Goal: Task Accomplishment & Management: Complete application form

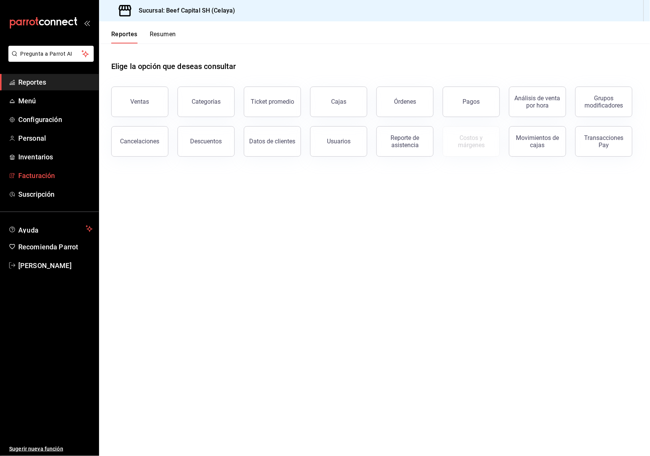
click at [40, 175] on span "Facturación" at bounding box center [55, 175] width 74 height 10
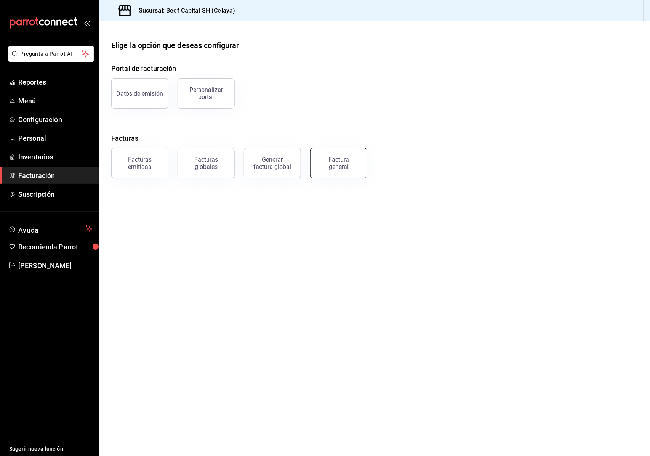
click at [334, 165] on div "Factura general" at bounding box center [339, 163] width 38 height 14
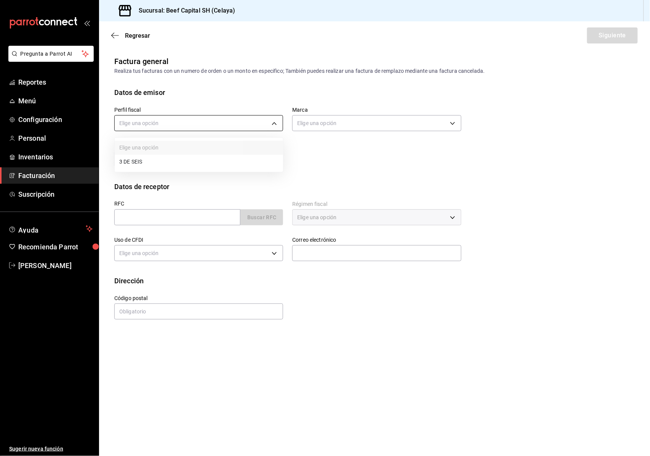
click at [227, 122] on body "Pregunta a Parrot AI Reportes Menú Configuración Personal Inventarios Facturaci…" at bounding box center [325, 228] width 650 height 456
click at [255, 161] on li "3 DE SEIS" at bounding box center [199, 162] width 168 height 14
type input "6daeb321-97cf-4052-8288-c01cdf1e5db9"
type input "e3bbe20f-edfc-40c7-bd32-db162cca2159"
click at [219, 218] on input "text" at bounding box center [177, 217] width 126 height 16
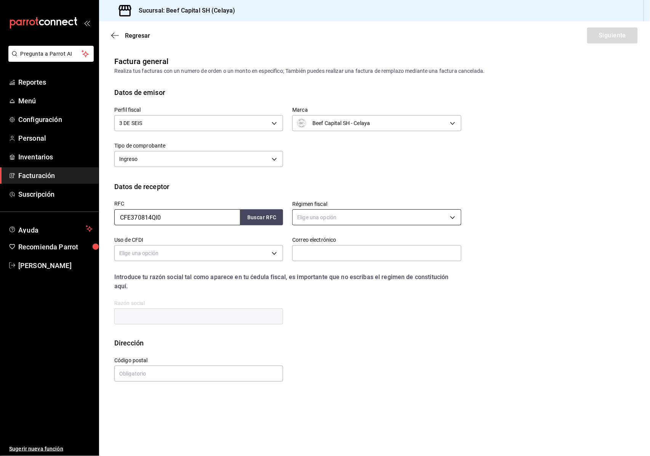
type input "CFE370814QI0"
click at [376, 213] on body "Pregunta a Parrot AI Reportes Menú Configuración Personal Inventarios Facturaci…" at bounding box center [325, 228] width 650 height 456
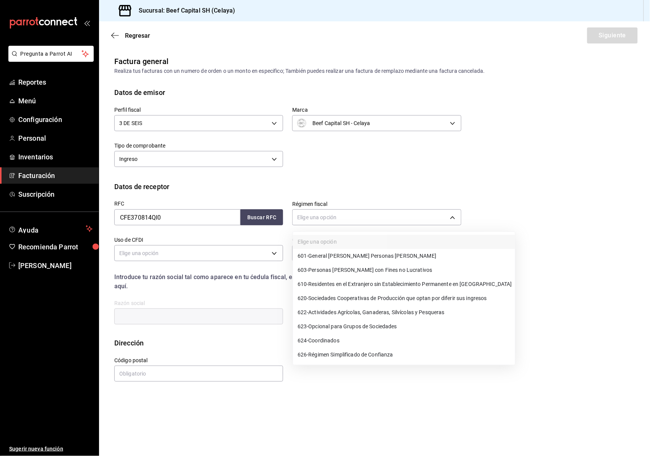
click at [371, 266] on span "603 - Personas [PERSON_NAME] con Fines no Lucrativos" at bounding box center [364, 270] width 135 height 8
type input "603"
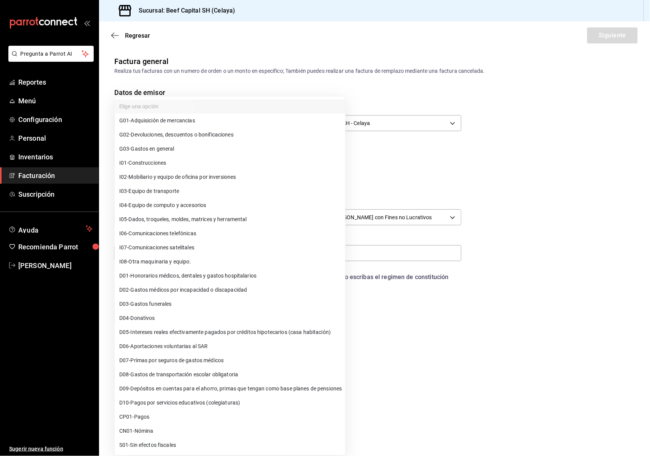
click at [240, 251] on body "Pregunta a Parrot AI Reportes Menú Configuración Personal Inventarios Facturaci…" at bounding box center [325, 228] width 650 height 456
click at [213, 145] on li "G03 - Gastos en general" at bounding box center [230, 149] width 230 height 14
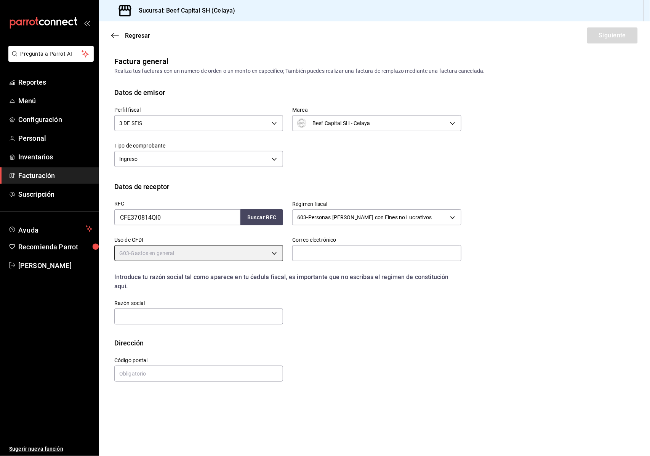
type input "G03"
click at [348, 251] on input "text" at bounding box center [376, 253] width 169 height 16
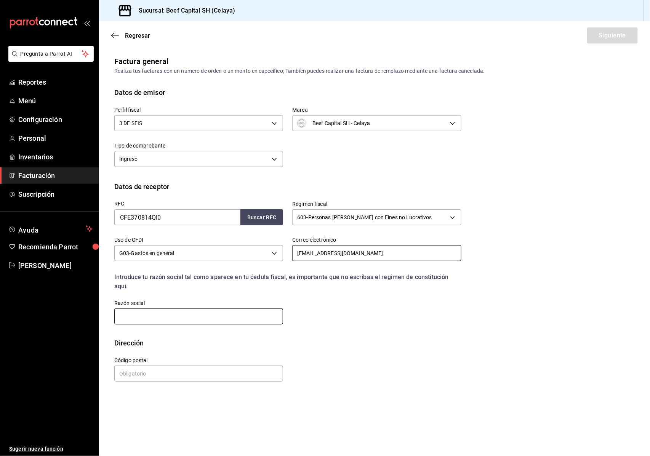
type input "[EMAIL_ADDRESS][DOMAIN_NAME]"
click at [222, 311] on input "text" at bounding box center [198, 316] width 169 height 16
type input "COMISION FEDERAL DE ELECTRICIDAD"
click at [176, 374] on input "text" at bounding box center [198, 373] width 169 height 16
type input "06600"
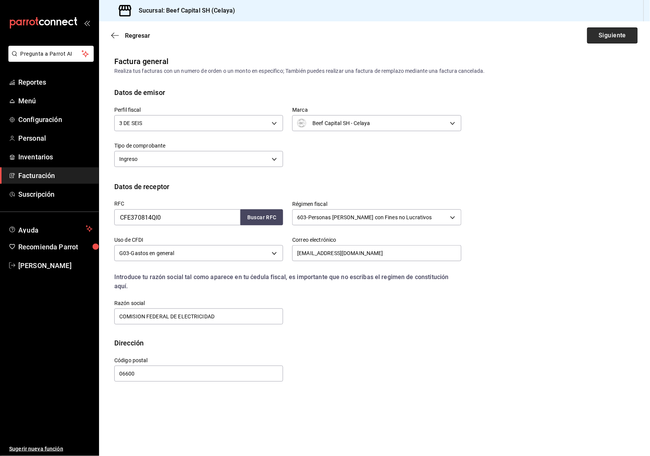
click at [590, 32] on button "Siguiente" at bounding box center [612, 35] width 51 height 16
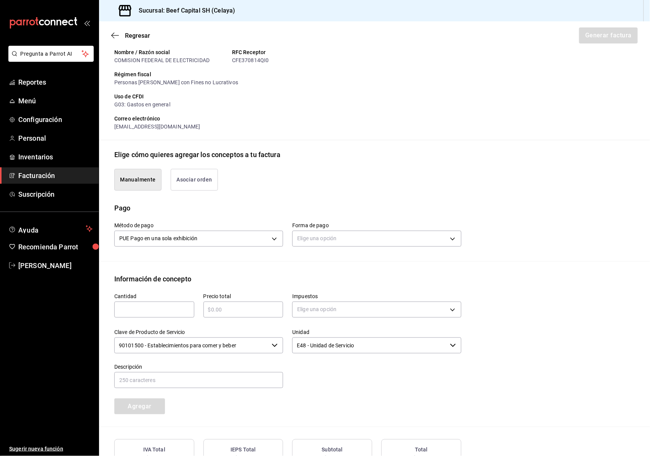
scroll to position [142, 0]
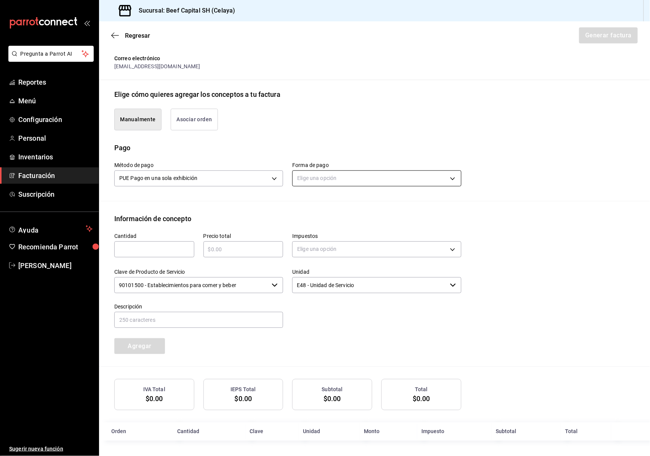
click at [329, 172] on body "Pregunta a Parrot AI Reportes Menú Configuración Personal Inventarios Facturaci…" at bounding box center [325, 228] width 650 height 456
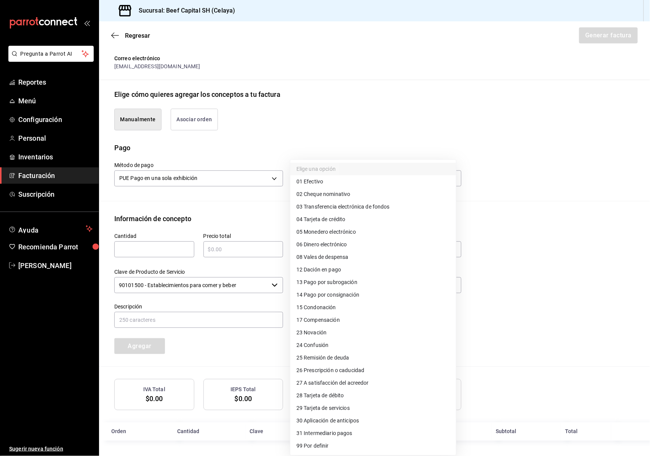
click at [345, 214] on li "04 Tarjeta de crédito" at bounding box center [373, 219] width 166 height 13
type input "04"
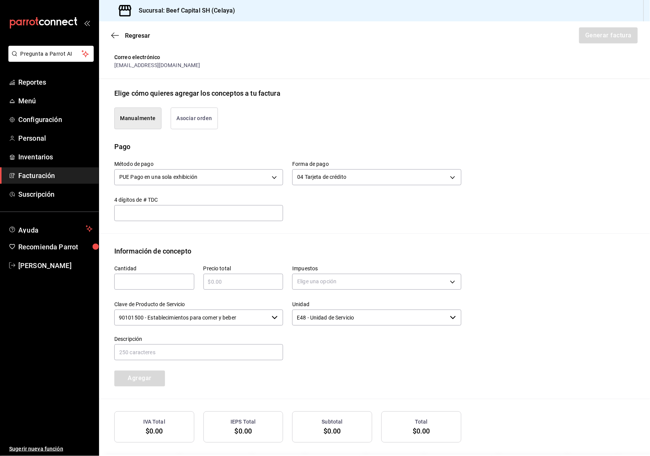
click at [133, 278] on input "text" at bounding box center [154, 281] width 80 height 9
type input "1"
drag, startPoint x: 252, startPoint y: 282, endPoint x: 246, endPoint y: 284, distance: 6.7
click at [252, 282] on input "text" at bounding box center [243, 281] width 80 height 9
type input "$364"
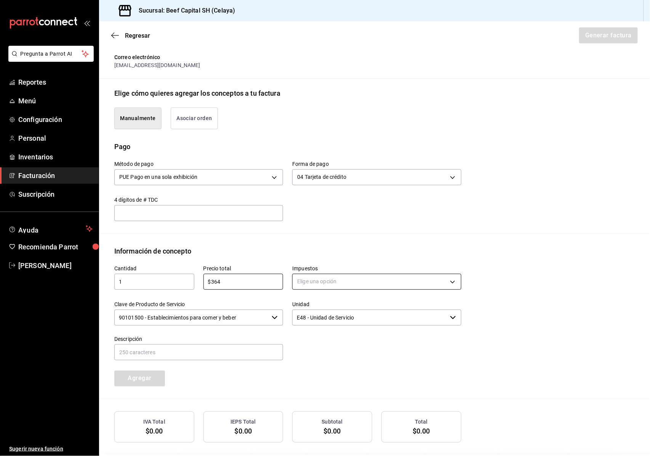
click at [355, 284] on body "Pregunta a Parrot AI Reportes Menú Configuración Personal Inventarios Facturaci…" at bounding box center [325, 228] width 650 height 456
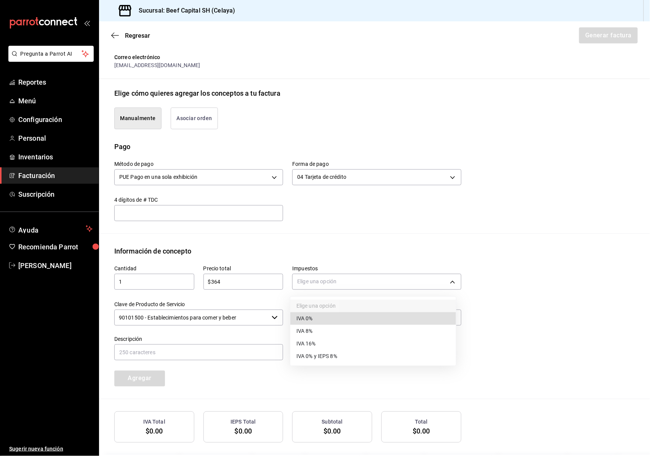
click at [353, 337] on li "IVA 16%" at bounding box center [373, 343] width 166 height 13
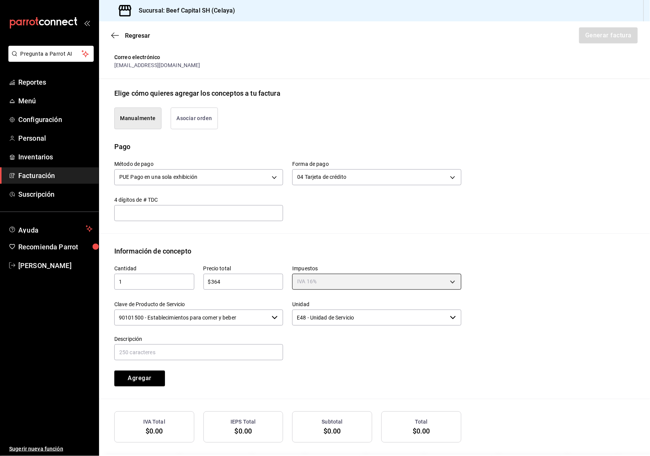
type input "IVA_16"
click at [258, 323] on input "90101500 - Establecimientos para comer y beber" at bounding box center [191, 317] width 154 height 16
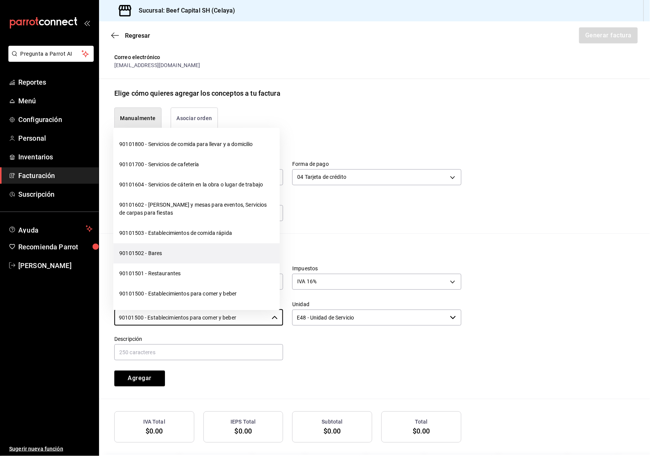
scroll to position [101, 0]
click at [178, 276] on li "90101501 - Restaurantes" at bounding box center [196, 272] width 166 height 20
type input "90101501 - Restaurantes"
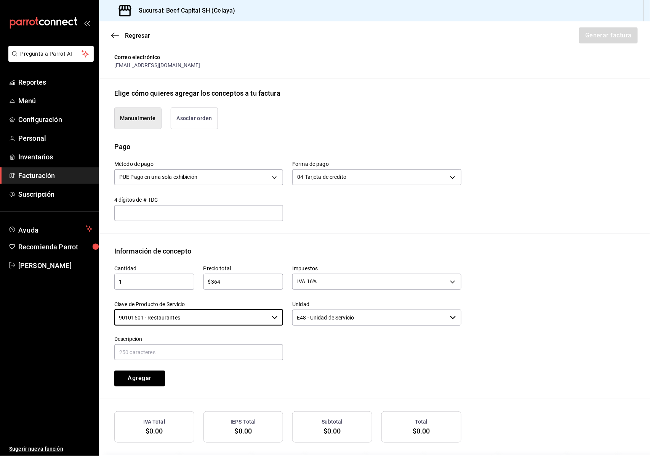
scroll to position [176, 0]
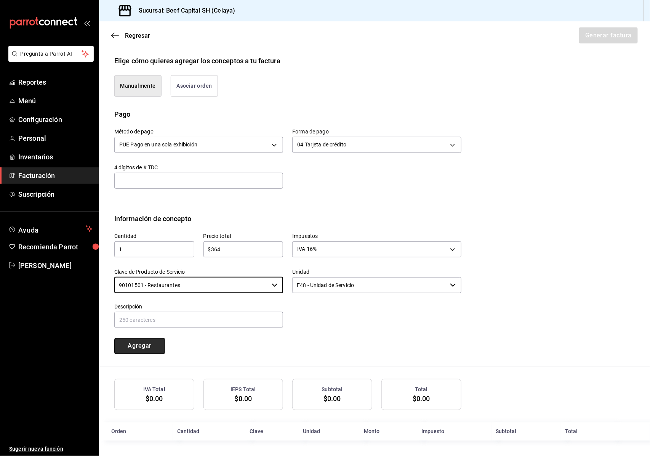
click at [155, 342] on button "Agregar" at bounding box center [139, 346] width 51 height 16
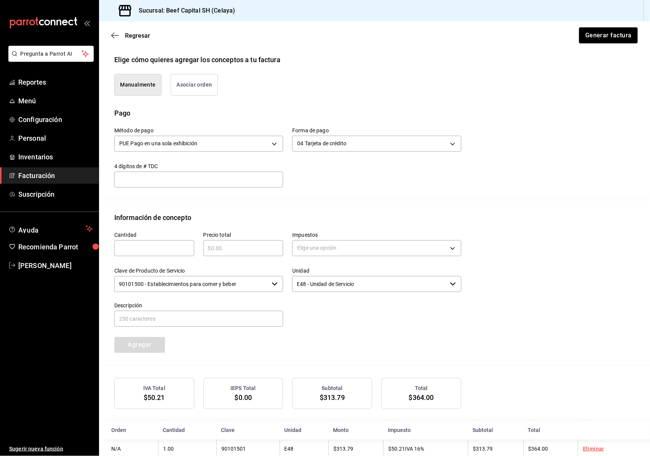
scroll to position [195, 0]
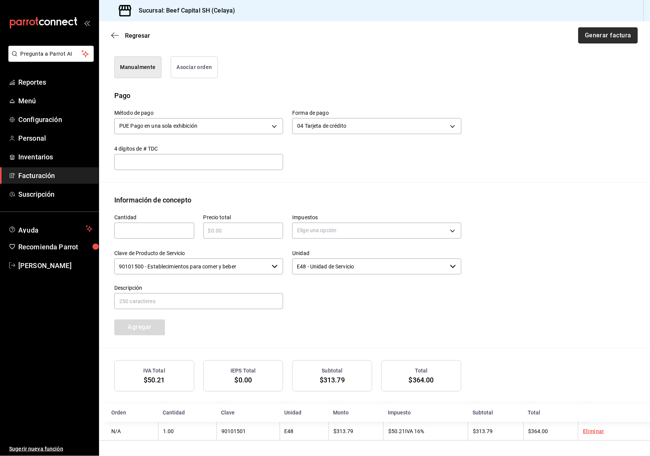
click at [596, 32] on button "Generar factura" at bounding box center [607, 35] width 59 height 16
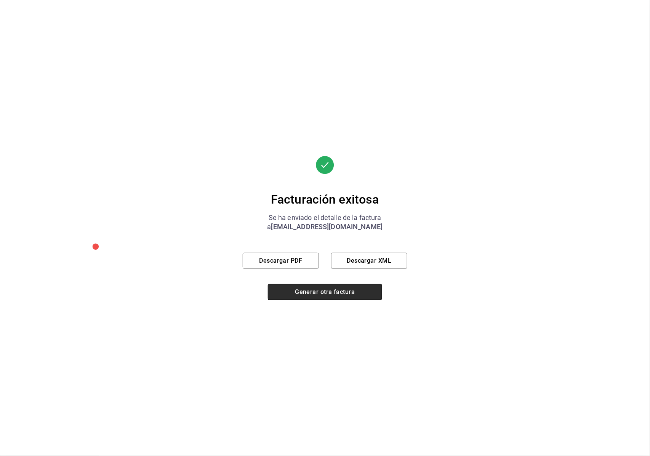
click at [326, 292] on button "Generar otra factura" at bounding box center [325, 292] width 114 height 16
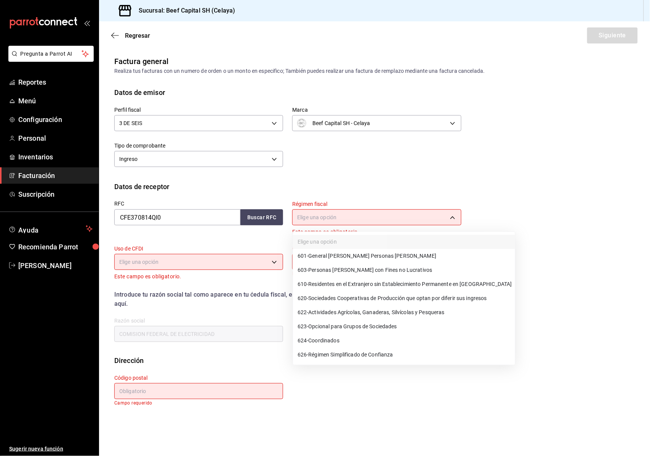
click at [317, 215] on body "Pregunta a Parrot AI Reportes Menú Configuración Personal Inventarios Facturaci…" at bounding box center [325, 228] width 650 height 456
click at [347, 267] on span "603 - Personas [PERSON_NAME] con Fines no Lucrativos" at bounding box center [364, 270] width 135 height 8
type input "603"
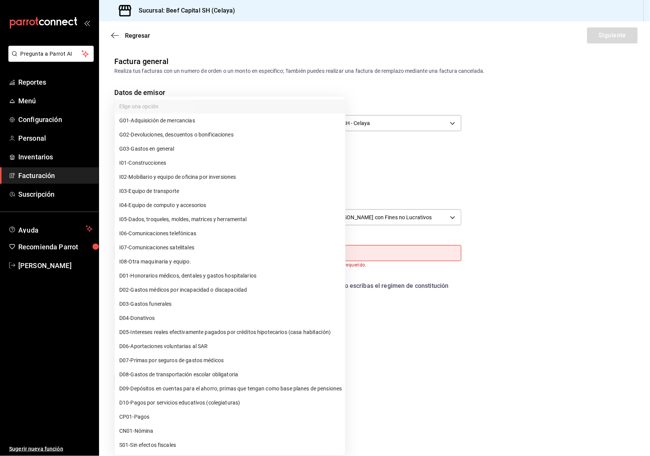
click at [270, 257] on body "Pregunta a Parrot AI Reportes Menú Configuración Personal Inventarios Facturaci…" at bounding box center [325, 228] width 650 height 456
click at [188, 147] on li "G03 - Gastos en general" at bounding box center [230, 149] width 230 height 14
type input "G03"
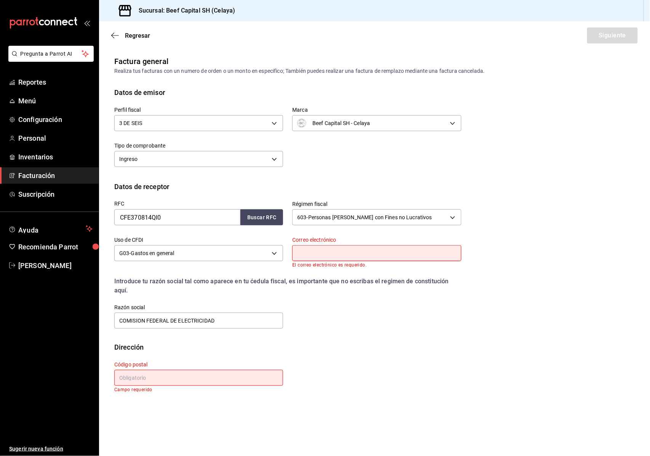
click at [331, 250] on input "text" at bounding box center [376, 253] width 169 height 16
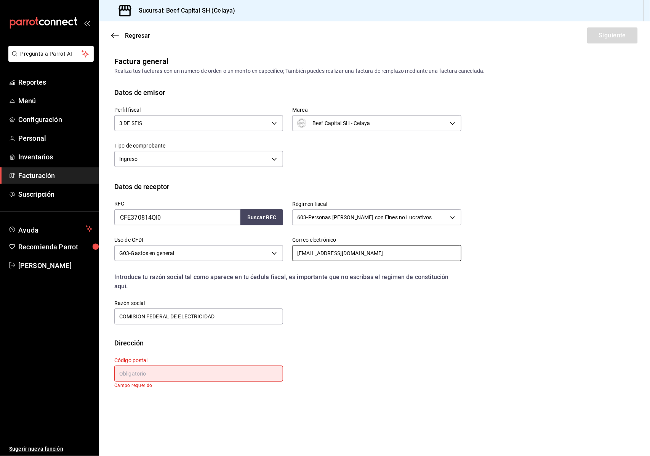
type input "[EMAIL_ADDRESS][DOMAIN_NAME]"
click at [239, 371] on input "text" at bounding box center [198, 373] width 169 height 16
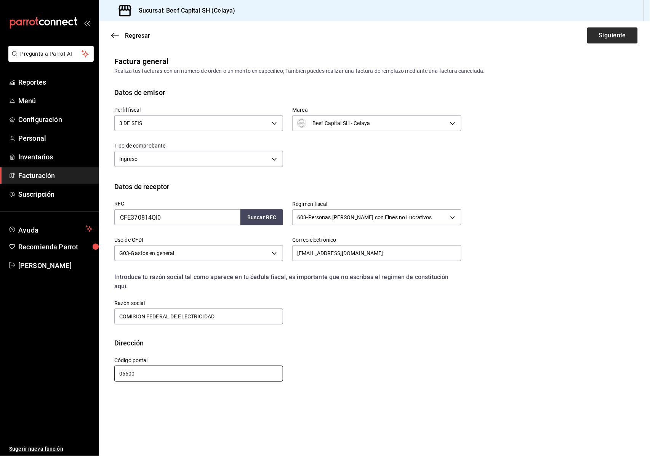
type input "06600"
click at [592, 34] on button "Siguiente" at bounding box center [612, 35] width 51 height 16
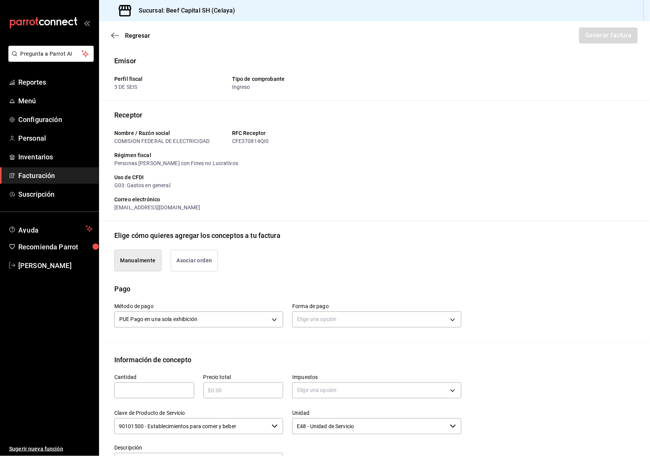
scroll to position [101, 0]
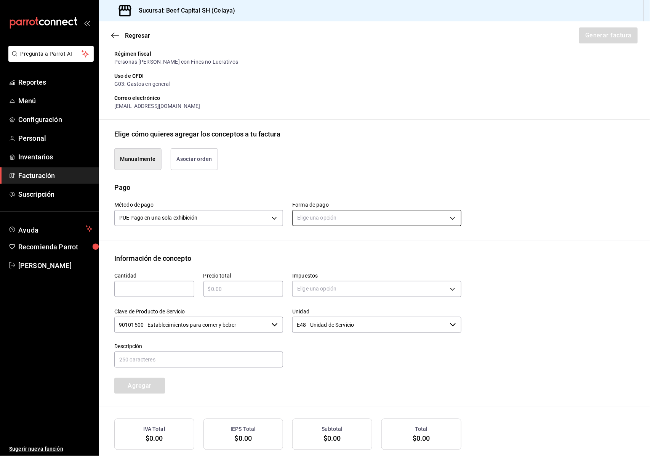
click at [368, 220] on body "Pregunta a Parrot AI Reportes Menú Configuración Personal Inventarios Facturaci…" at bounding box center [325, 228] width 650 height 456
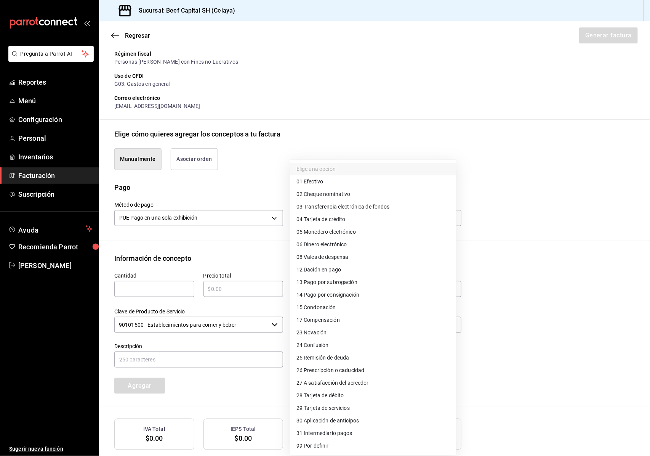
click at [348, 393] on li "28 Tarjeta de débito" at bounding box center [373, 395] width 166 height 13
type input "28"
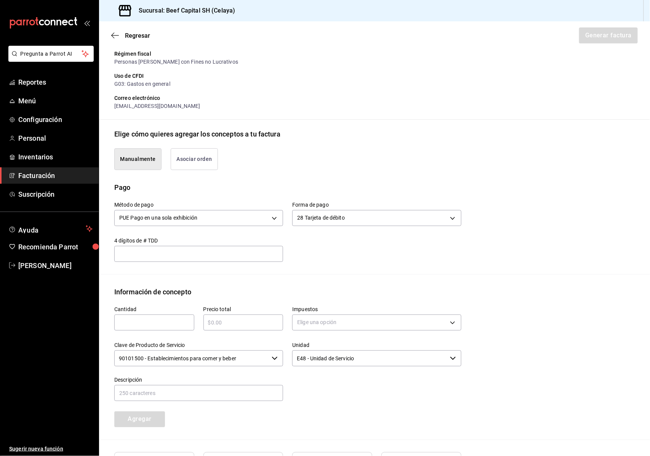
click at [176, 324] on input "text" at bounding box center [154, 322] width 80 height 9
type input "1"
click at [222, 324] on input "text" at bounding box center [243, 322] width 80 height 9
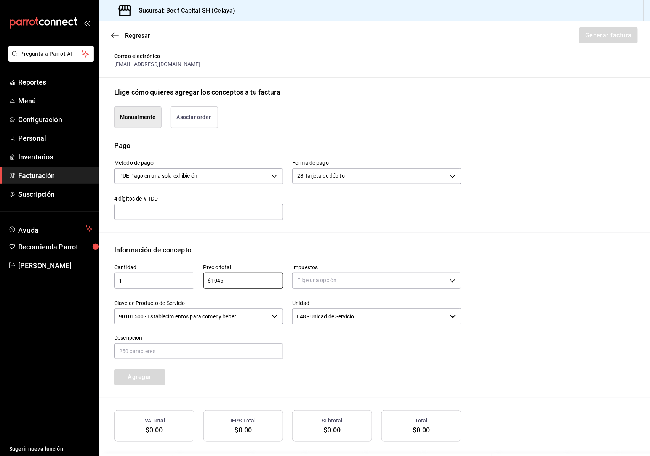
scroll to position [176, 0]
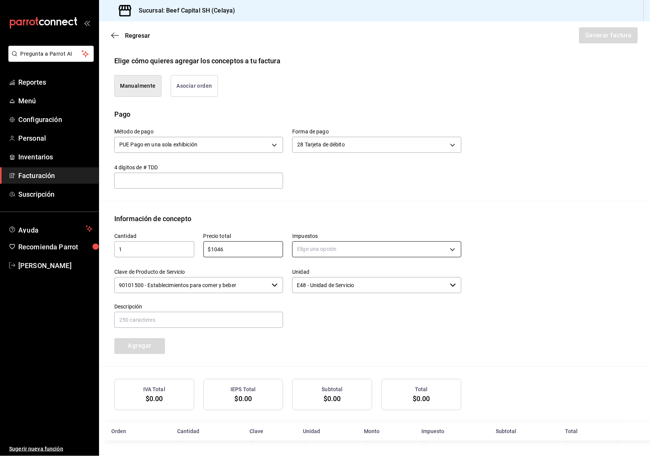
type input "$1046"
click at [346, 253] on body "Pregunta a Parrot AI Reportes Menú Configuración Personal Inventarios Facturaci…" at bounding box center [325, 228] width 650 height 456
click at [336, 308] on li "IVA 16%" at bounding box center [373, 310] width 166 height 13
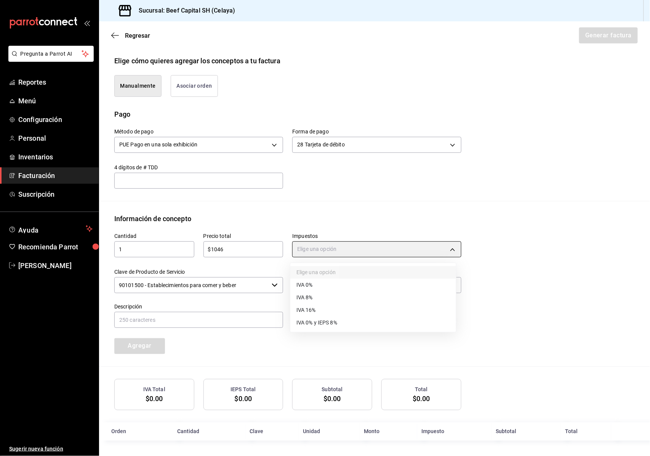
type input "IVA_16"
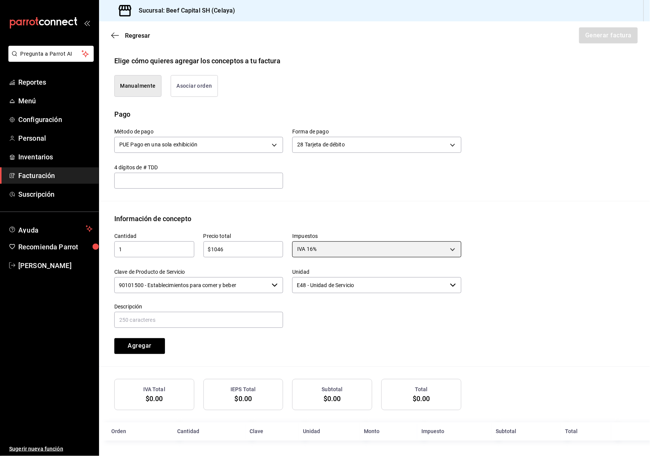
click at [268, 285] on div "90101500 - Establecimientos para comer y beber ​" at bounding box center [198, 285] width 169 height 16
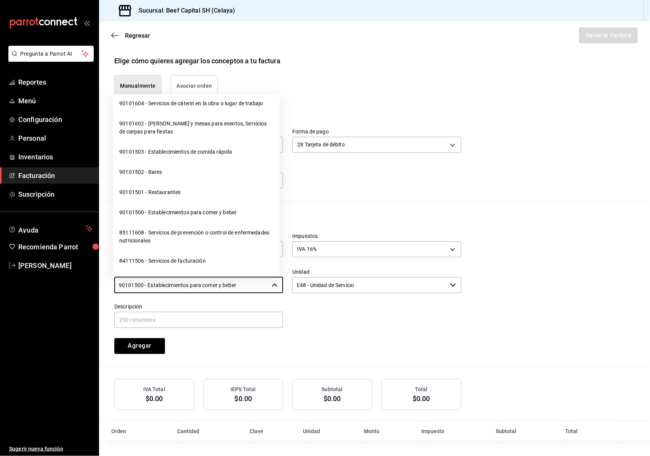
scroll to position [152, 0]
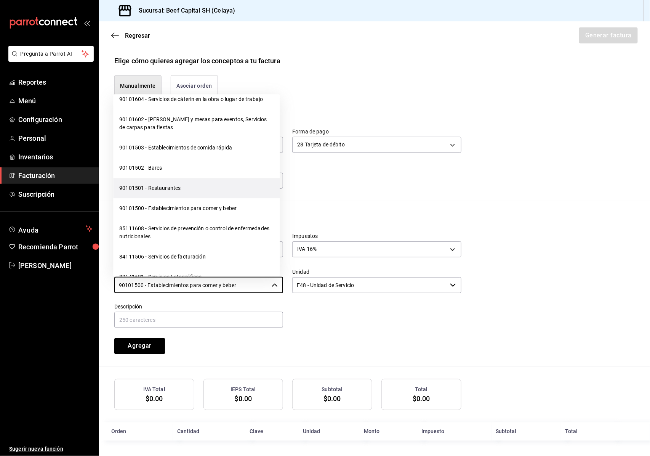
click at [197, 198] on li "90101501 - Restaurantes" at bounding box center [196, 188] width 166 height 20
type input "90101501 - Restaurantes"
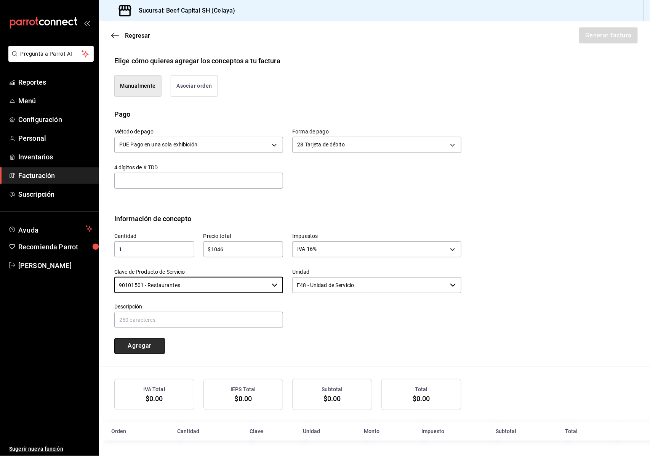
click at [152, 345] on button "Agregar" at bounding box center [139, 346] width 51 height 16
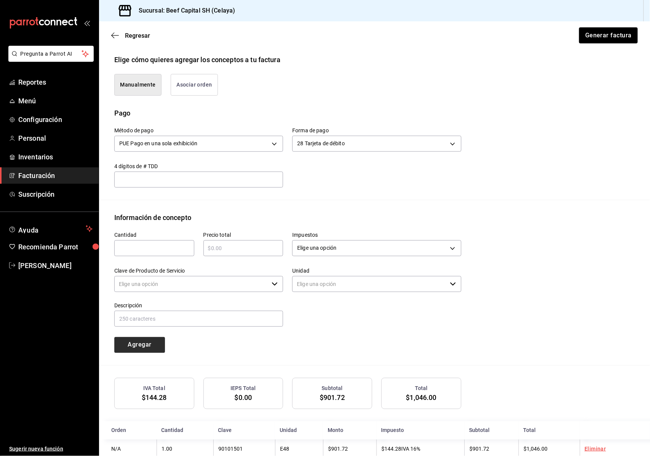
type input "90101500 - Establecimientos para comer y beber"
type input "E48 - Unidad de Servicio"
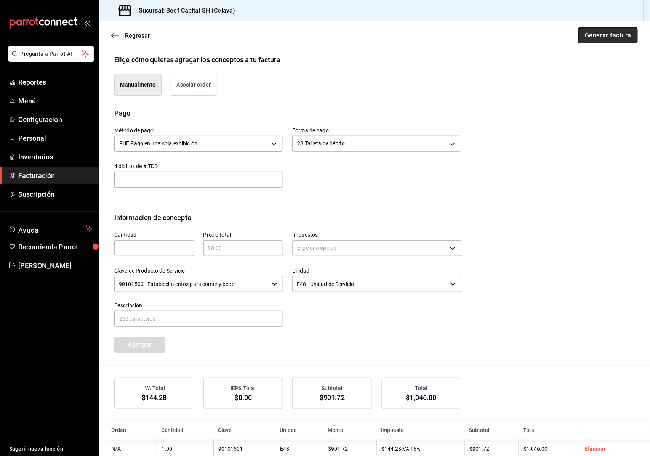
click at [596, 33] on button "Generar factura" at bounding box center [607, 35] width 59 height 16
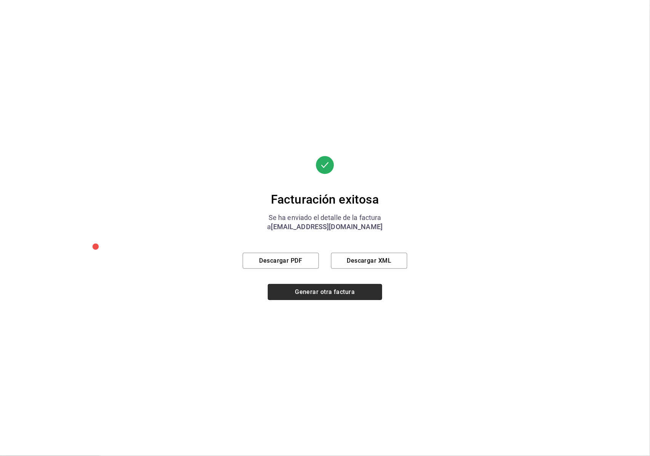
click at [312, 292] on button "Generar otra factura" at bounding box center [325, 292] width 114 height 16
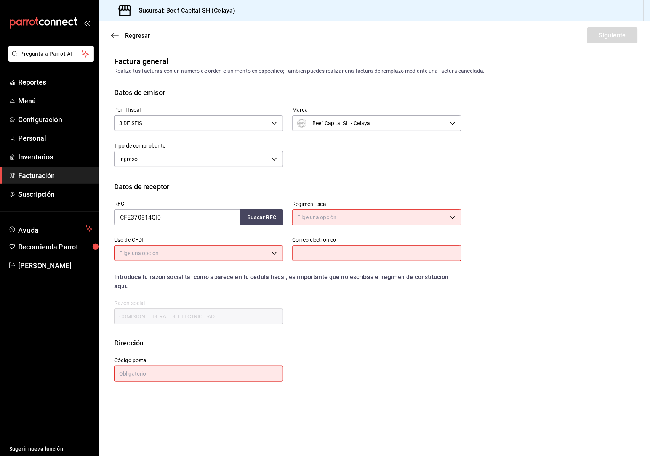
scroll to position [0, 0]
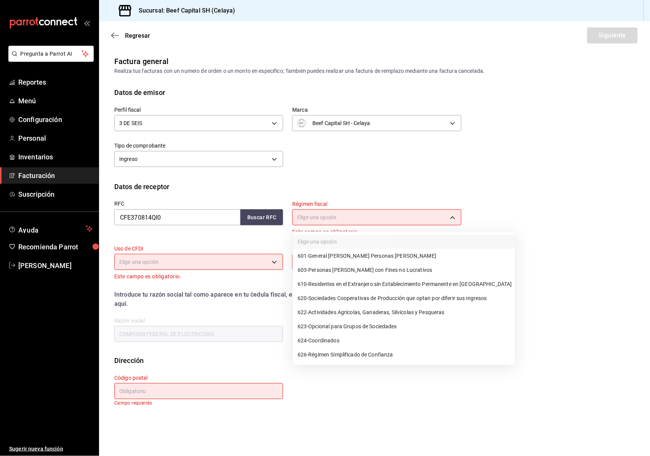
click at [382, 223] on body "Pregunta a Parrot AI Reportes Menú Configuración Personal Inventarios Facturaci…" at bounding box center [325, 228] width 650 height 456
click at [376, 269] on span "603 - Personas [PERSON_NAME] con Fines no Lucrativos" at bounding box center [364, 270] width 135 height 8
type input "603"
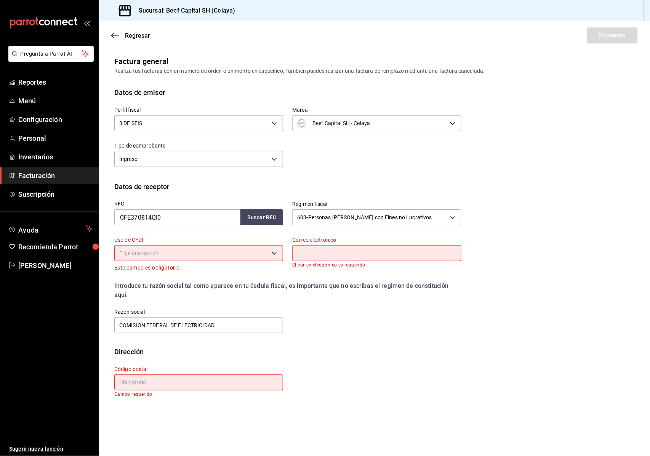
click at [276, 261] on div "Elige una opción" at bounding box center [198, 252] width 169 height 20
click at [276, 258] on body "Pregunta a Parrot AI Reportes Menú Configuración Personal Inventarios Facturaci…" at bounding box center [325, 228] width 650 height 456
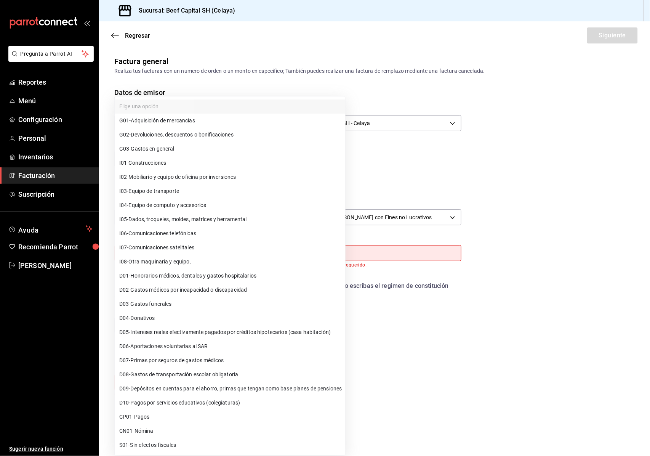
click at [191, 151] on li "G03 - Gastos en general" at bounding box center [230, 149] width 230 height 14
type input "G03"
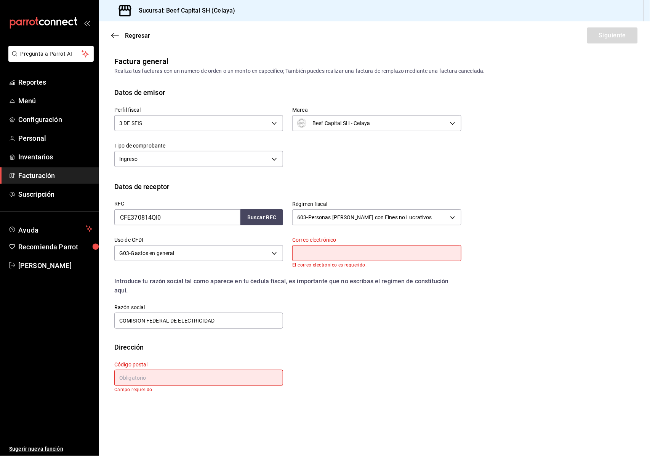
click at [333, 252] on input "text" at bounding box center [376, 253] width 169 height 16
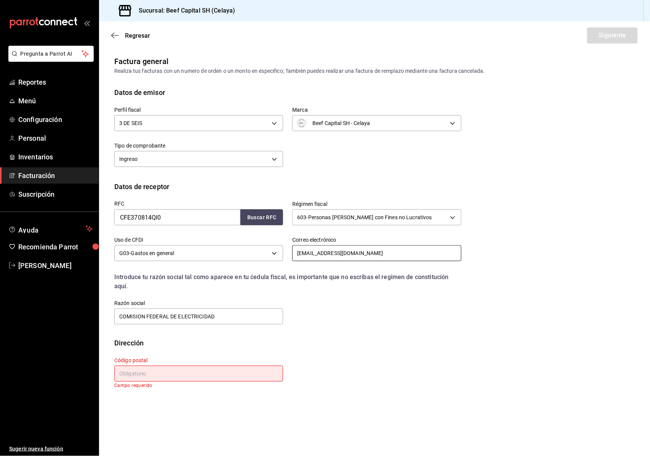
type input "[EMAIL_ADDRESS][DOMAIN_NAME]"
click at [219, 381] on div "Código postal Campo requerido" at bounding box center [198, 372] width 169 height 31
click at [236, 369] on input "text" at bounding box center [198, 373] width 169 height 16
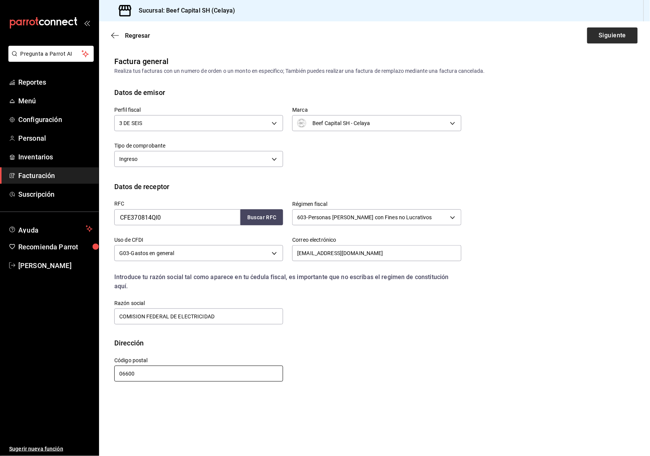
type input "06600"
click at [611, 34] on button "Siguiente" at bounding box center [612, 35] width 51 height 16
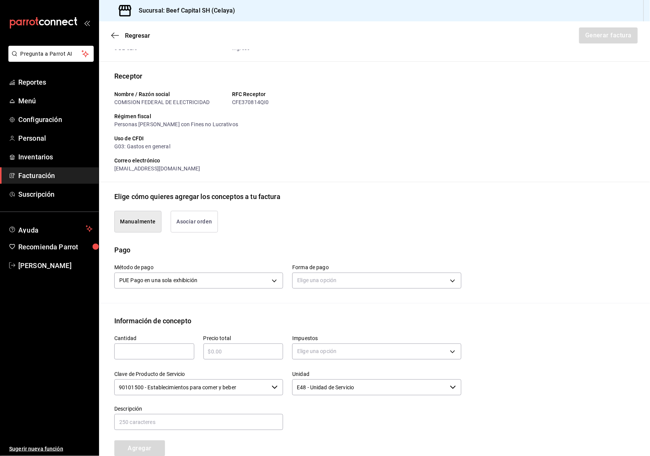
scroll to position [142, 0]
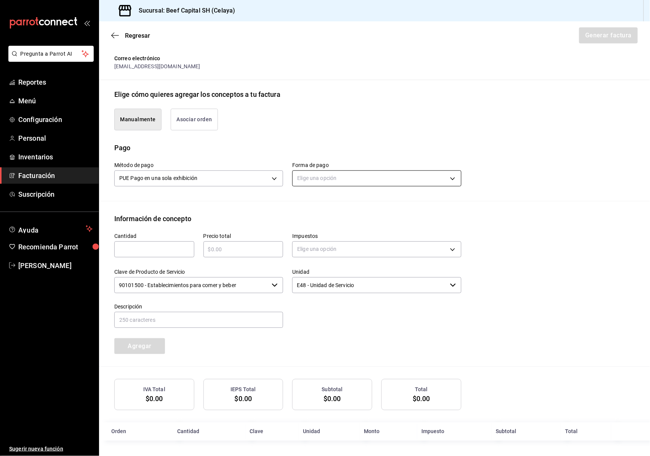
click at [330, 179] on body "Pregunta a Parrot AI Reportes Menú Configuración Personal Inventarios Facturaci…" at bounding box center [325, 228] width 650 height 456
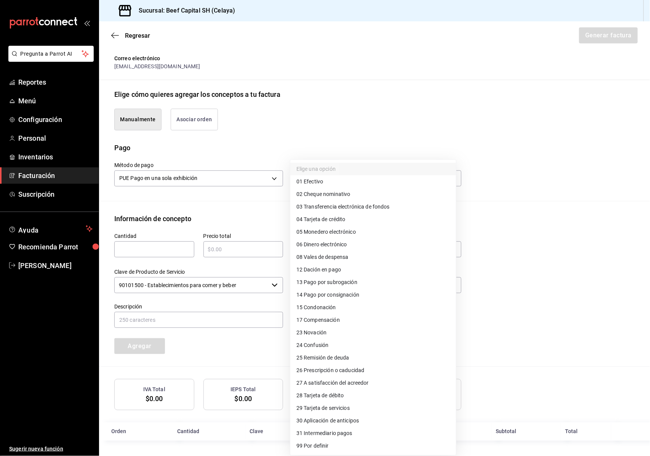
click at [342, 395] on span "28 Tarjeta de débito" at bounding box center [320, 395] width 48 height 8
type input "28"
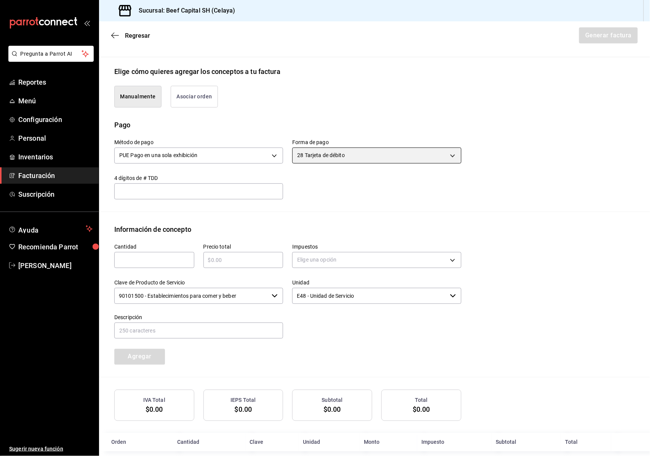
scroll to position [176, 0]
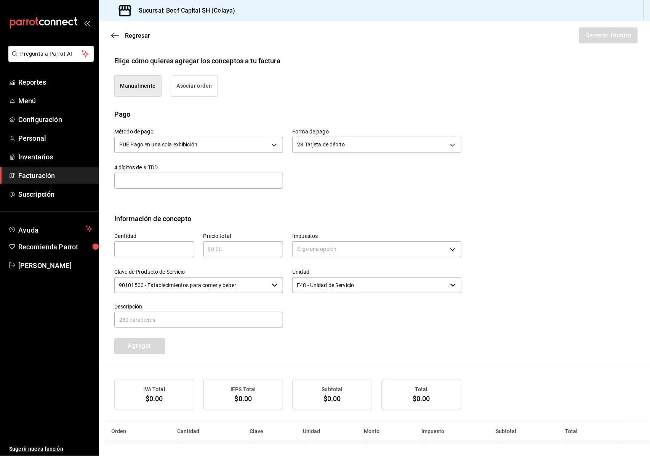
click at [157, 252] on input "text" at bounding box center [154, 249] width 80 height 9
type input "1"
click at [255, 243] on div "​" at bounding box center [243, 249] width 80 height 16
type input "$731"
click at [315, 250] on body "Pregunta a Parrot AI Reportes Menú Configuración Personal Inventarios Facturaci…" at bounding box center [325, 228] width 650 height 456
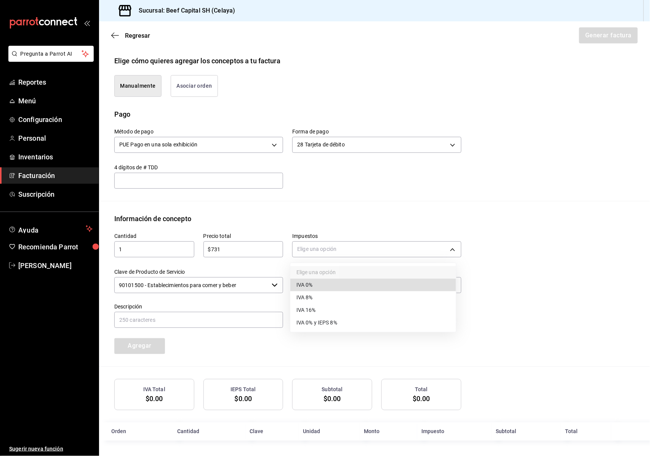
click at [322, 310] on li "IVA 16%" at bounding box center [373, 310] width 166 height 13
type input "IVA_16"
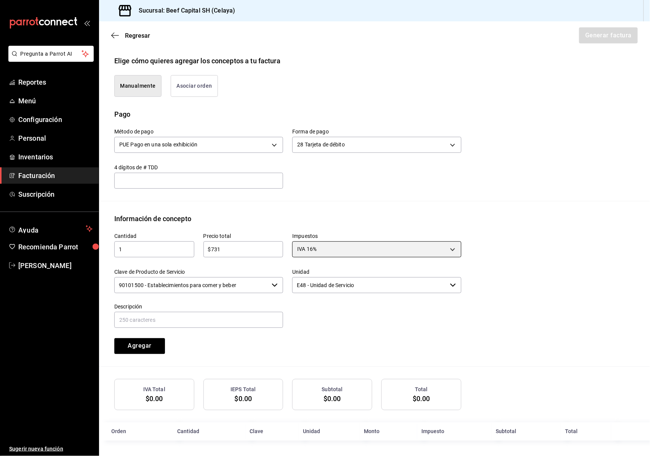
click at [278, 286] on div "90101500 - Establecimientos para comer y beber ​" at bounding box center [198, 285] width 169 height 16
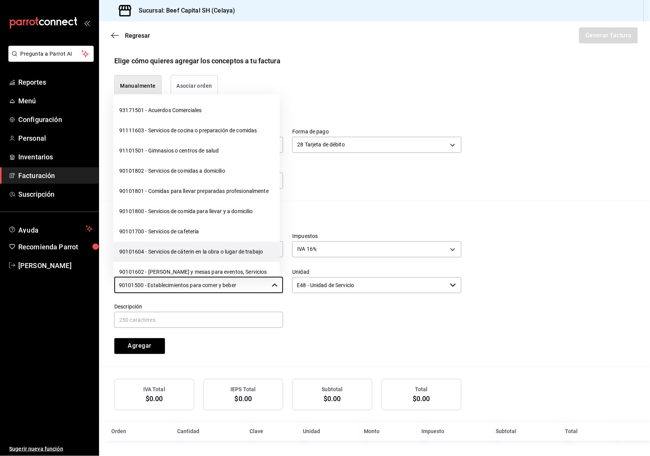
scroll to position [152, 0]
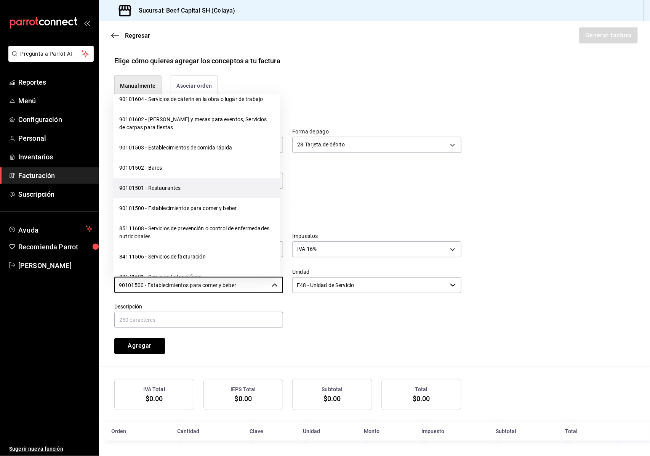
click at [181, 195] on li "90101501 - Restaurantes" at bounding box center [196, 188] width 166 height 20
type input "90101501 - Restaurantes"
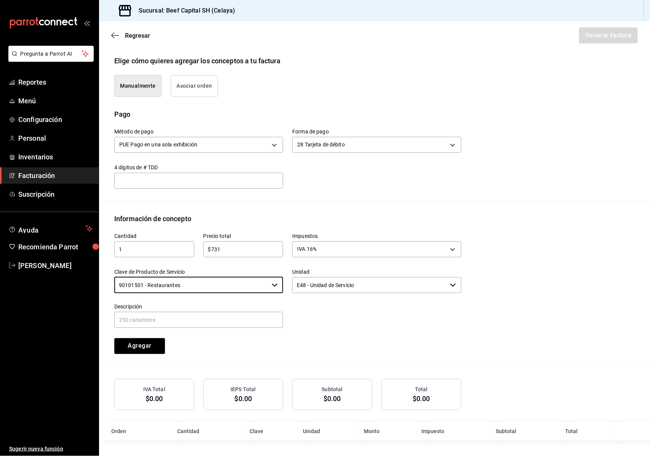
click at [133, 327] on div "Descripción" at bounding box center [198, 316] width 169 height 26
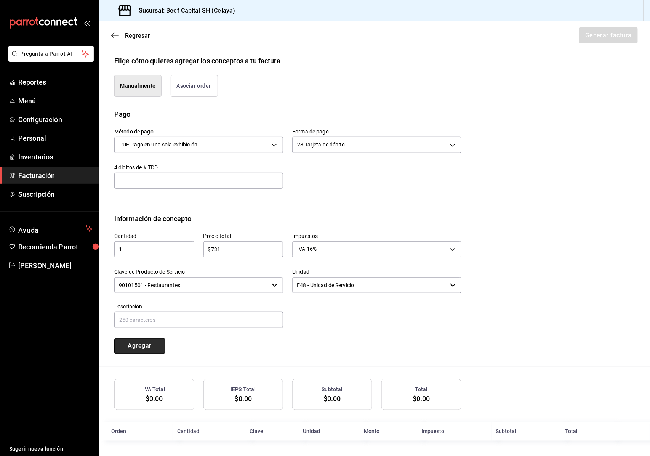
click at [133, 338] on button "Agregar" at bounding box center [139, 346] width 51 height 16
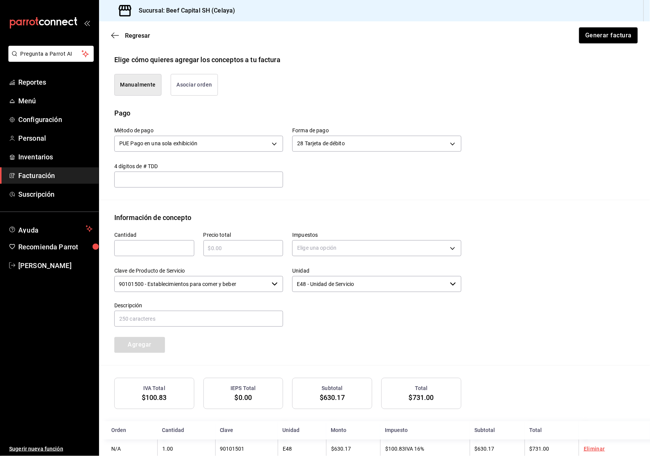
scroll to position [195, 0]
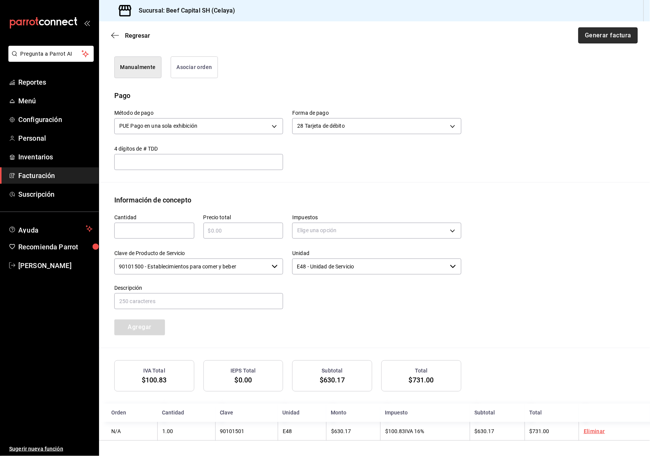
click at [593, 32] on button "Generar factura" at bounding box center [607, 35] width 59 height 16
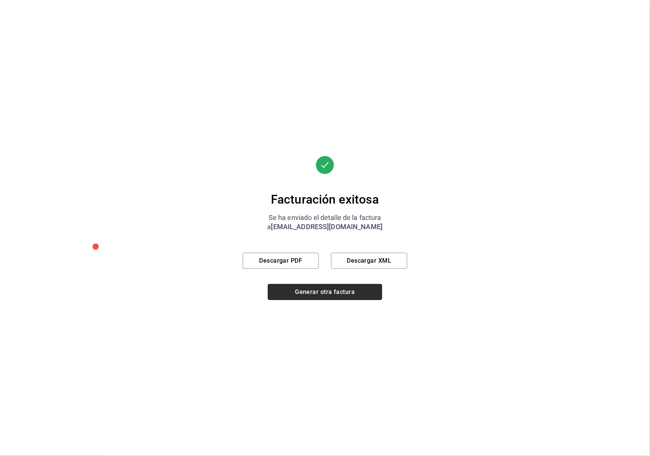
click at [322, 293] on button "Generar otra factura" at bounding box center [325, 292] width 114 height 16
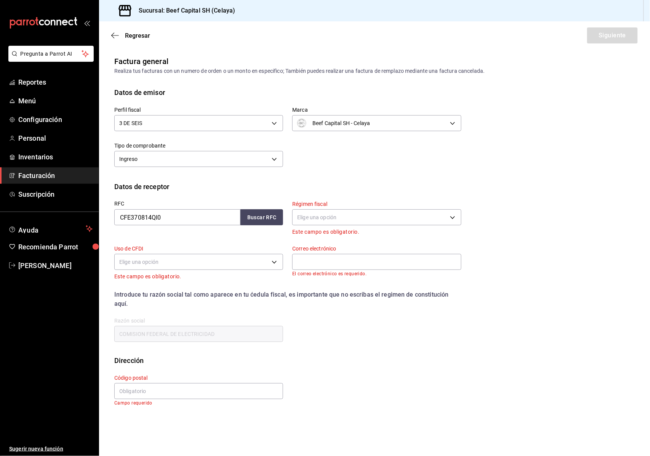
scroll to position [0, 0]
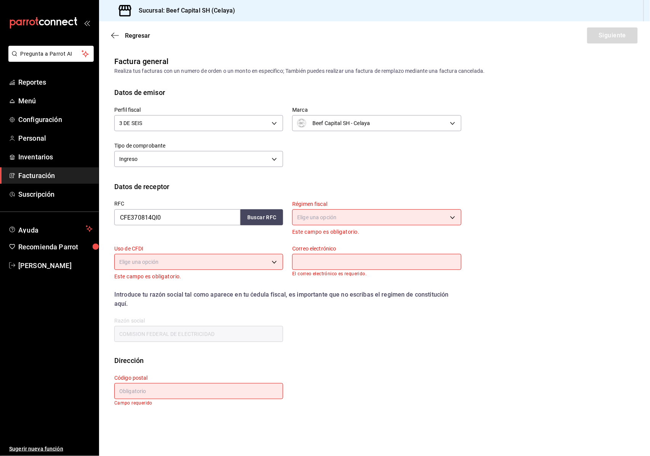
click at [322, 212] on body "Pregunta a Parrot AI Reportes Menú Configuración Personal Inventarios Facturaci…" at bounding box center [325, 228] width 650 height 456
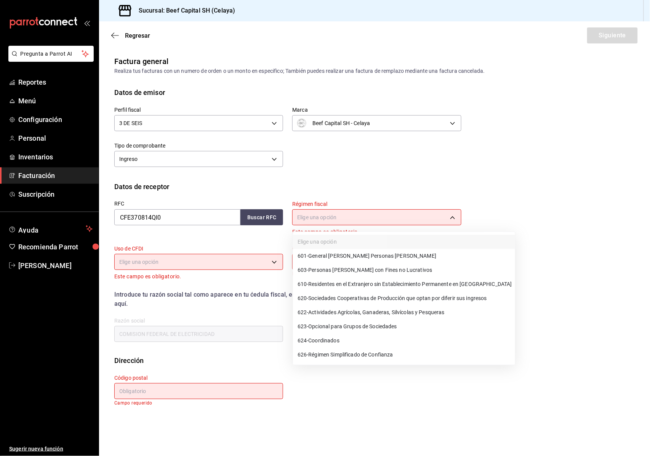
click at [325, 263] on li "603 - Personas [PERSON_NAME] con Fines no Lucrativos" at bounding box center [404, 270] width 222 height 14
type input "603"
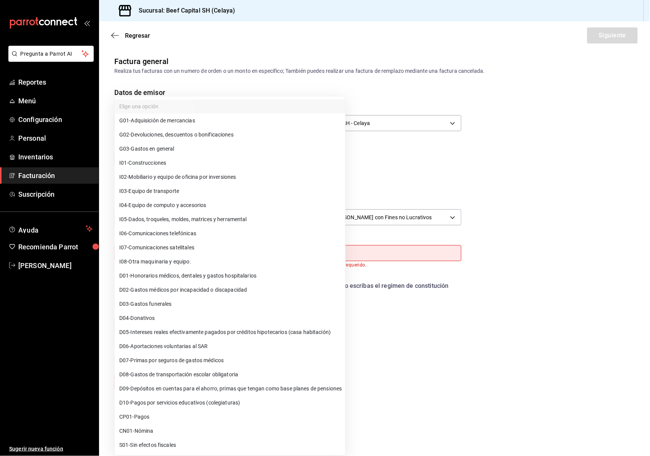
click at [256, 248] on body "Pregunta a Parrot AI Reportes Menú Configuración Personal Inventarios Facturaci…" at bounding box center [325, 228] width 650 height 456
click at [159, 150] on span "G03 - Gastos en general" at bounding box center [146, 149] width 55 height 8
type input "G03"
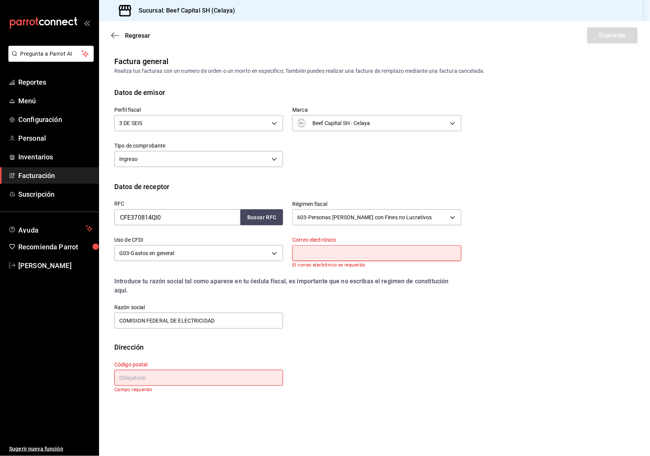
click at [376, 259] on input "text" at bounding box center [376, 253] width 169 height 16
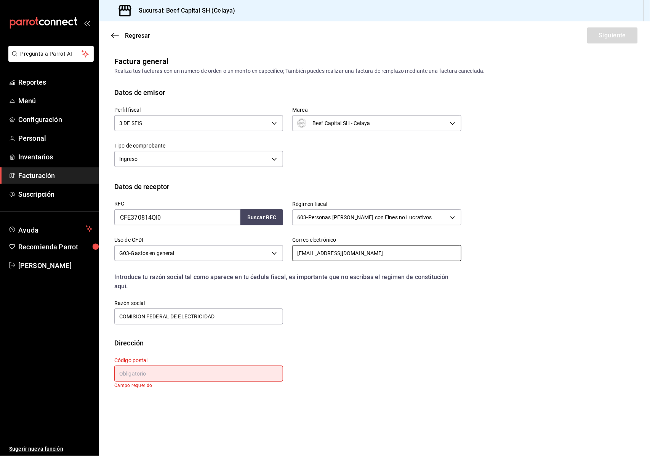
type input "[EMAIL_ADDRESS][DOMAIN_NAME]"
click at [214, 373] on input "text" at bounding box center [198, 373] width 169 height 16
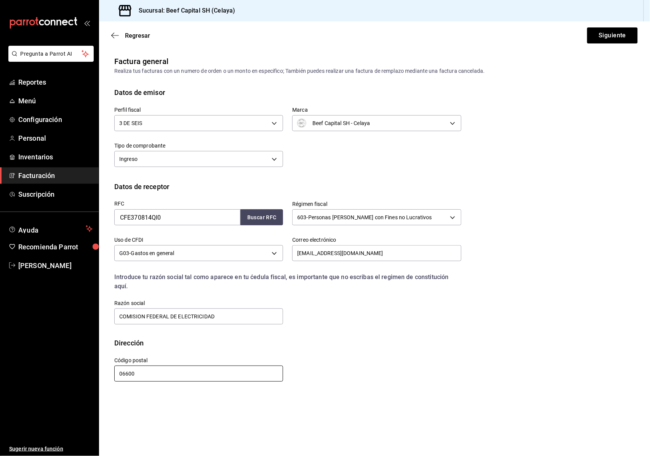
type input "06600"
click at [598, 40] on button "Siguiente" at bounding box center [612, 35] width 51 height 16
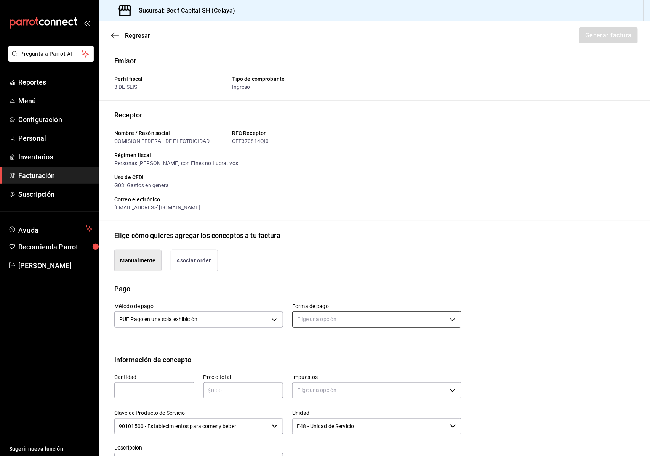
click at [328, 313] on body "Pregunta a Parrot AI Reportes Menú Configuración Personal Inventarios Facturaci…" at bounding box center [325, 228] width 650 height 456
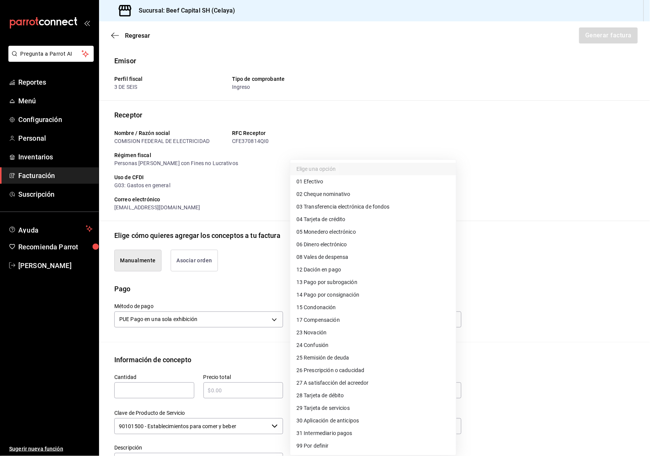
click at [351, 396] on li "28 Tarjeta de débito" at bounding box center [373, 395] width 166 height 13
type input "28"
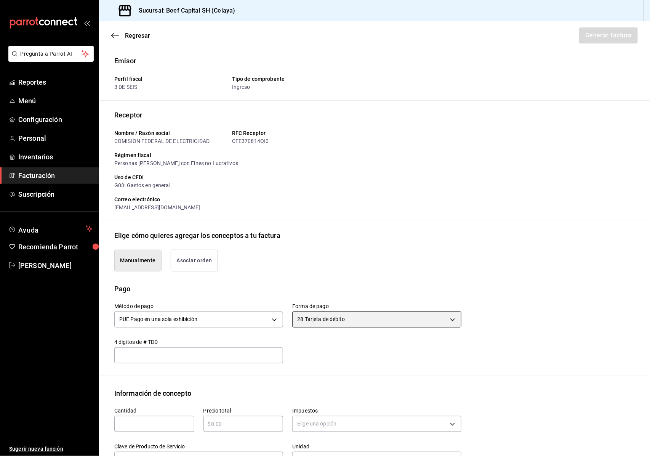
scroll to position [176, 0]
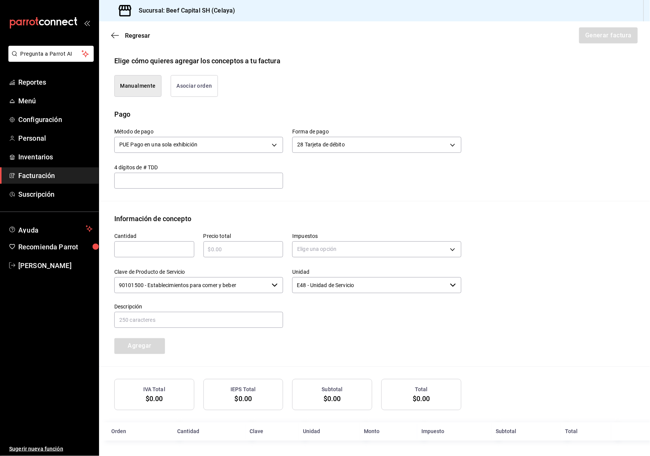
click at [142, 245] on input "text" at bounding box center [154, 249] width 80 height 9
type input "1"
click at [249, 255] on div "​" at bounding box center [243, 249] width 80 height 16
type input "$853"
click at [332, 242] on body "Pregunta a Parrot AI Reportes Menú Configuración Personal Inventarios Facturaci…" at bounding box center [325, 228] width 650 height 456
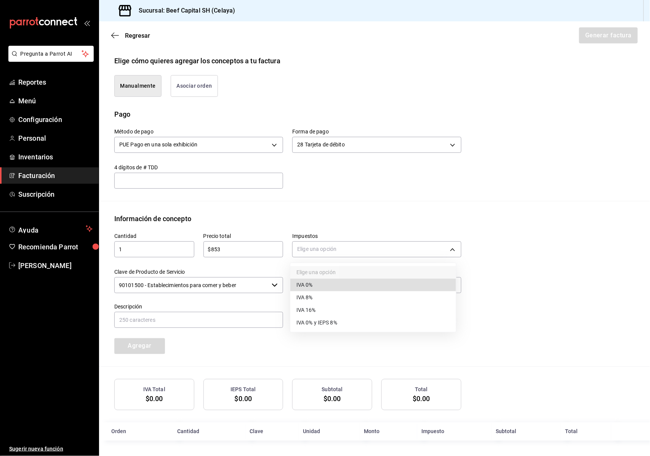
click at [328, 312] on li "IVA 16%" at bounding box center [373, 310] width 166 height 13
type input "IVA_16"
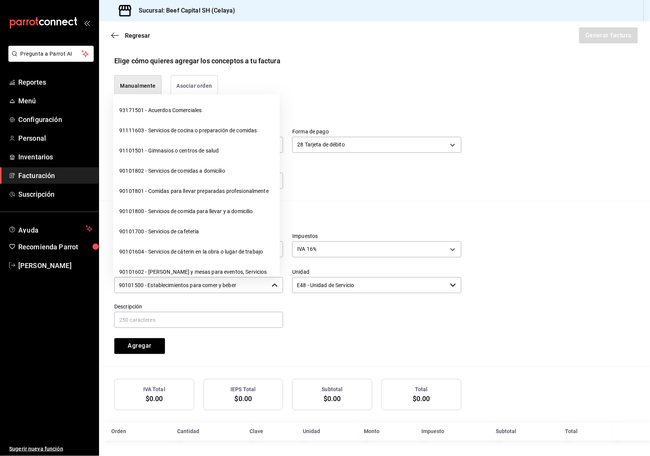
click at [266, 289] on input "90101500 - Establecimientos para comer y beber" at bounding box center [191, 285] width 154 height 16
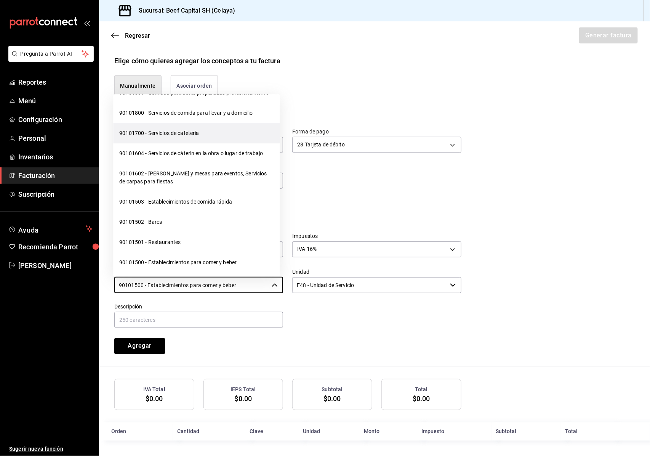
scroll to position [101, 0]
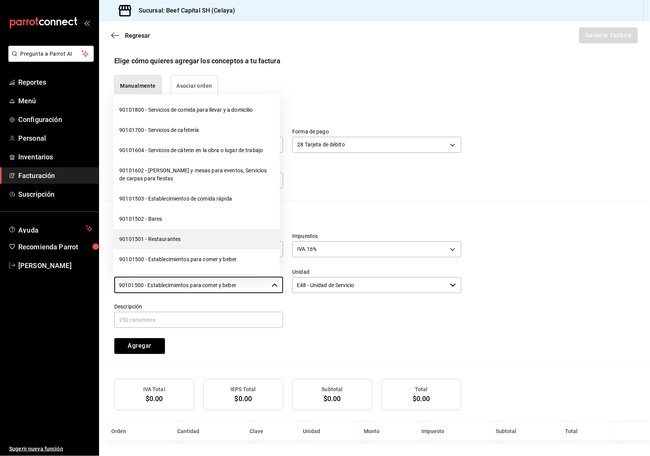
click at [171, 247] on li "90101501 - Restaurantes" at bounding box center [196, 239] width 166 height 20
type input "90101501 - Restaurantes"
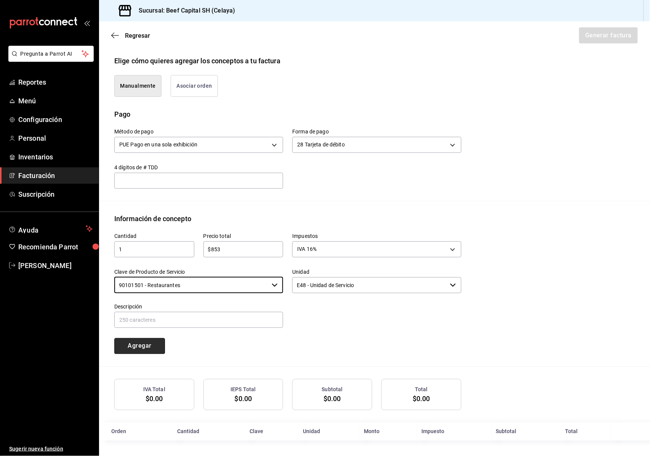
click at [138, 346] on button "Agregar" at bounding box center [139, 346] width 51 height 16
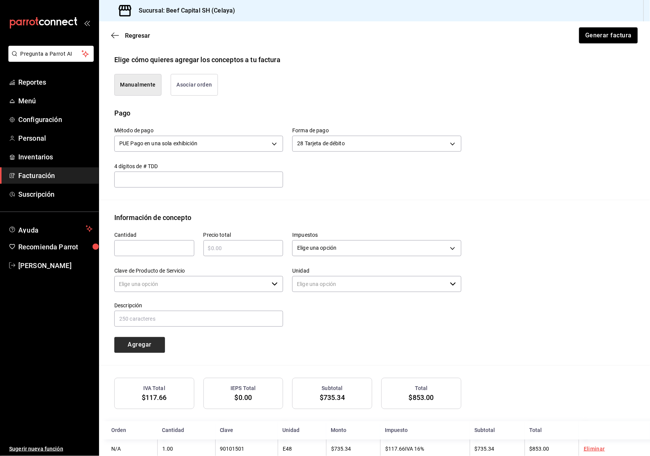
type input "90101500 - Establecimientos para comer y beber"
type input "E48 - Unidad de Servicio"
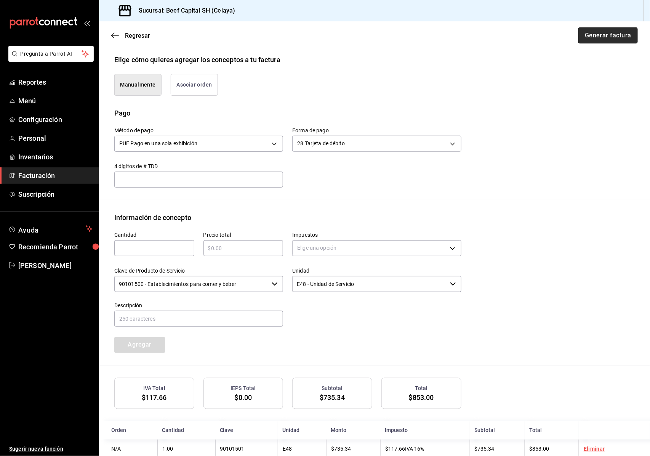
click at [587, 38] on button "Generar factura" at bounding box center [607, 35] width 59 height 16
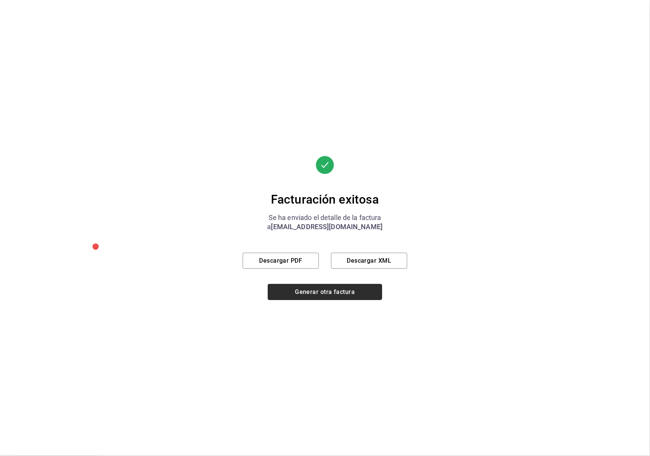
click at [344, 290] on button "Generar otra factura" at bounding box center [325, 292] width 114 height 16
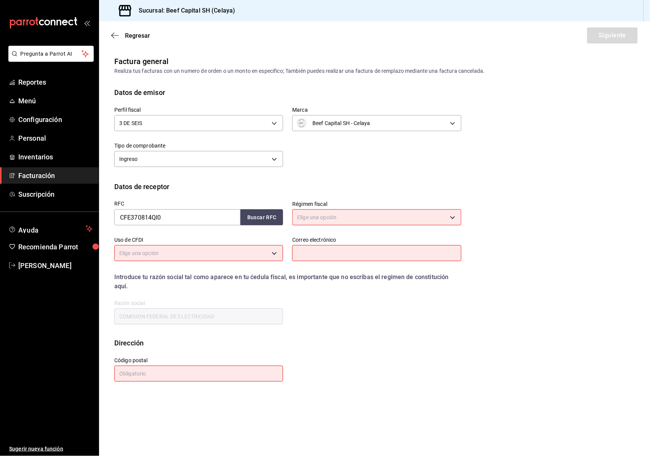
scroll to position [0, 0]
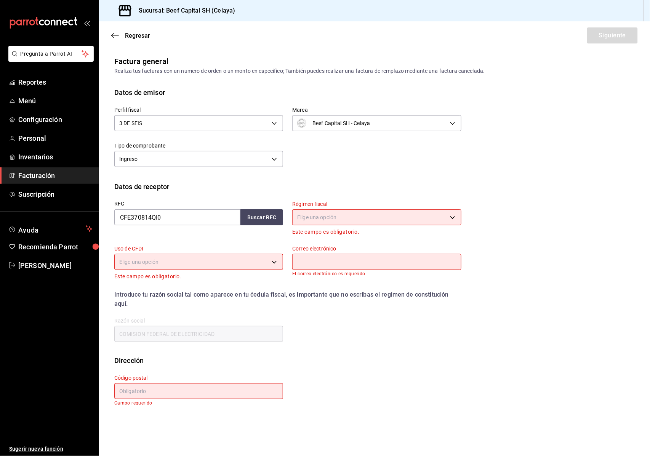
click at [356, 220] on body "Pregunta a Parrot AI Reportes Menú Configuración Personal Inventarios Facturaci…" at bounding box center [325, 228] width 650 height 456
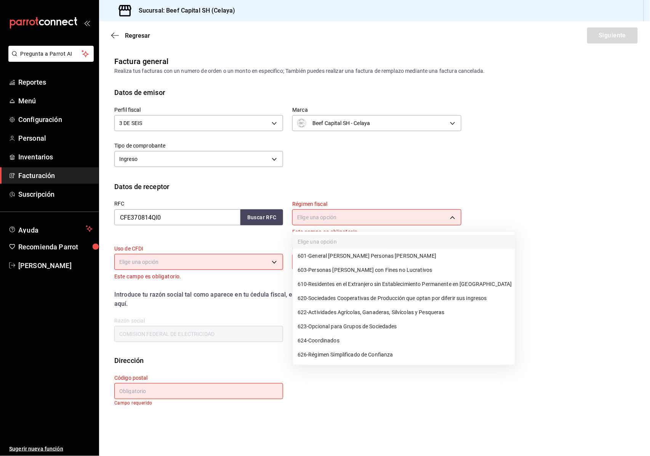
click at [375, 264] on li "603 - Personas [PERSON_NAME] con Fines no Lucrativos" at bounding box center [404, 270] width 222 height 14
type input "603"
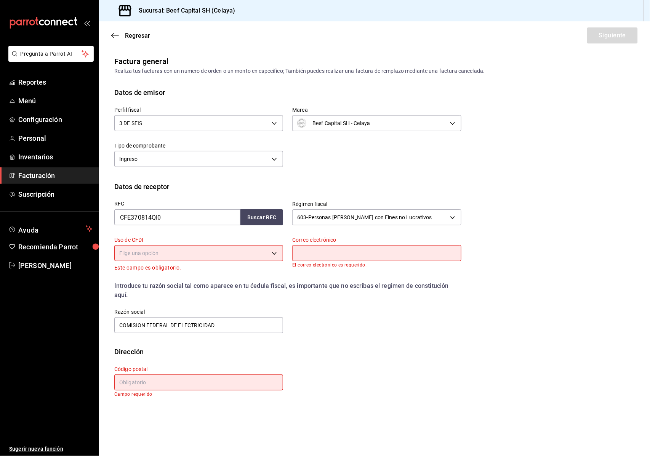
click at [243, 255] on body "Pregunta a Parrot AI Reportes Menú Configuración Personal Inventarios Facturaci…" at bounding box center [325, 228] width 650 height 456
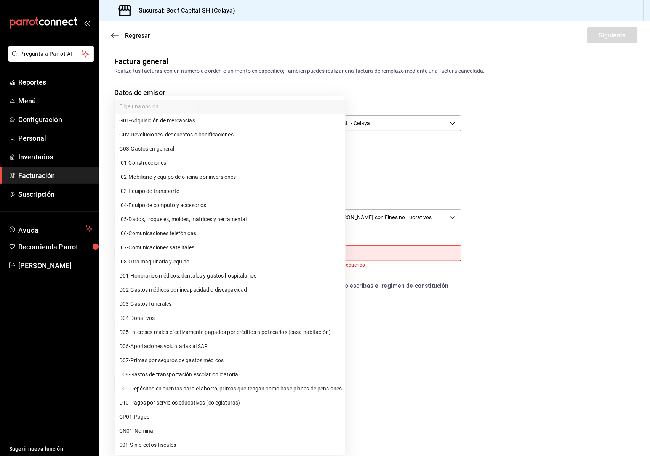
click at [161, 151] on span "G03 - Gastos en general" at bounding box center [146, 149] width 55 height 8
type input "G03"
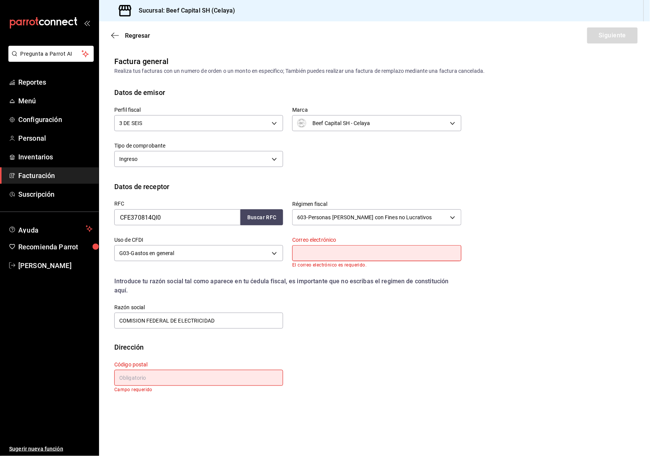
click at [307, 250] on input "text" at bounding box center [376, 253] width 169 height 16
type input "[EMAIL_ADDRESS][DOMAIN_NAME]"
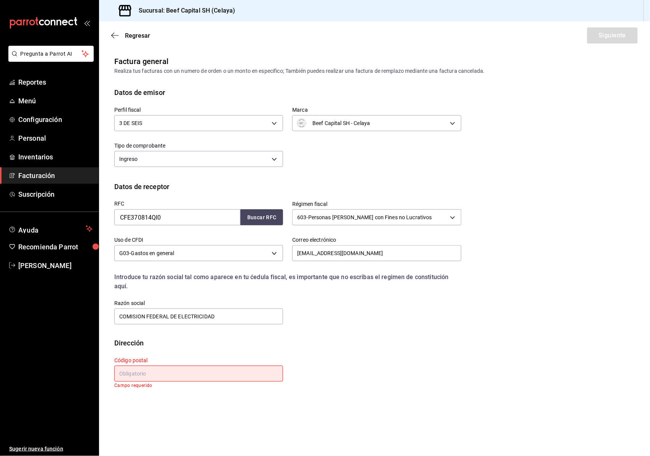
click at [171, 375] on input "text" at bounding box center [198, 373] width 169 height 16
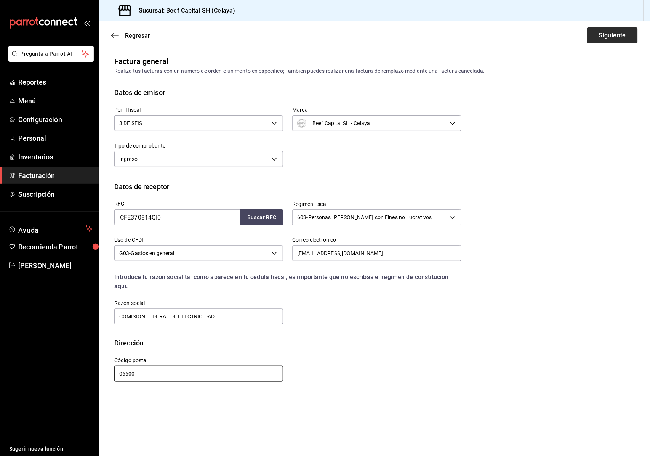
type input "06600"
click at [619, 36] on button "Siguiente" at bounding box center [612, 35] width 51 height 16
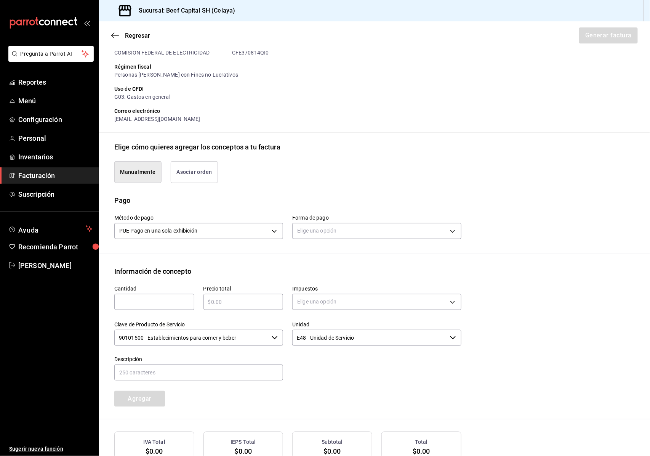
scroll to position [142, 0]
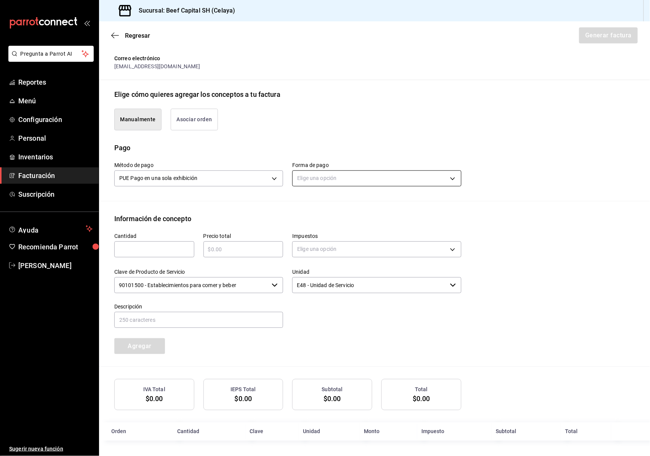
click at [393, 178] on body "Pregunta a Parrot AI Reportes Menú Configuración Personal Inventarios Facturaci…" at bounding box center [325, 228] width 650 height 456
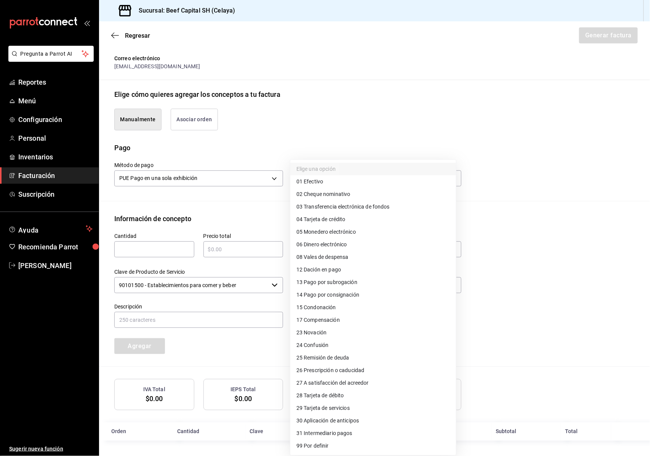
click at [328, 393] on span "28 Tarjeta de débito" at bounding box center [320, 395] width 48 height 8
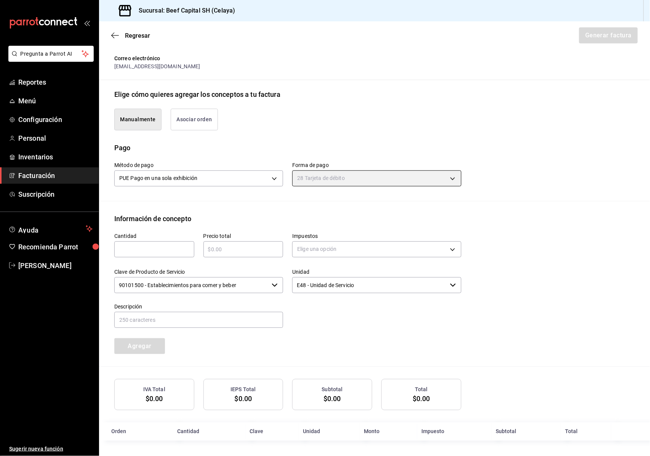
type input "28"
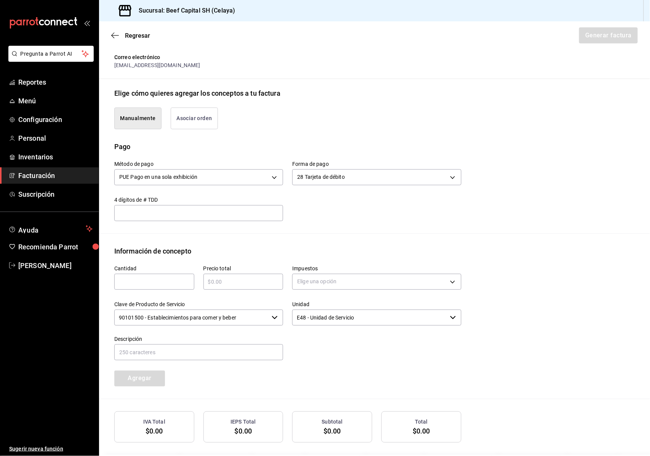
click at [161, 288] on div "​" at bounding box center [154, 281] width 80 height 16
type input "1"
click at [246, 282] on input "text" at bounding box center [243, 281] width 80 height 9
type input "$435"
click at [404, 183] on body "Pregunta a Parrot AI Reportes Menú Configuración Personal Inventarios Facturaci…" at bounding box center [325, 228] width 650 height 456
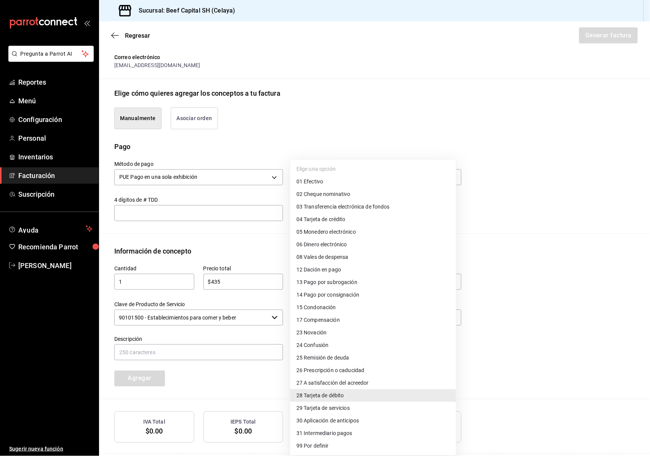
click at [348, 179] on li "01 Efectivo" at bounding box center [373, 181] width 166 height 13
type input "01"
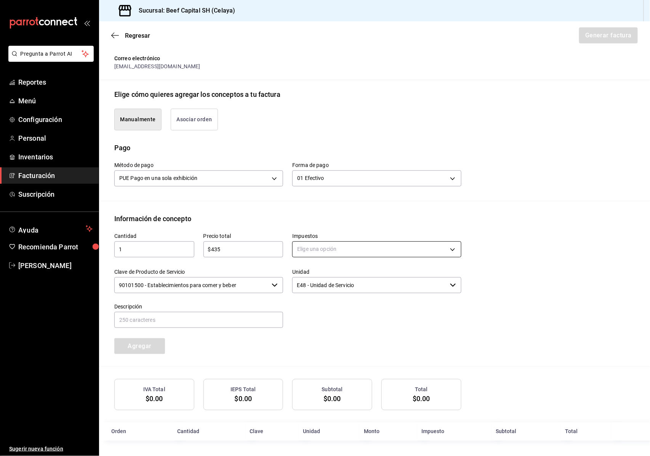
click at [328, 245] on body "Pregunta a Parrot AI Reportes Menú Configuración Personal Inventarios Facturaci…" at bounding box center [325, 228] width 650 height 456
click at [324, 306] on li "IVA 16%" at bounding box center [373, 310] width 166 height 13
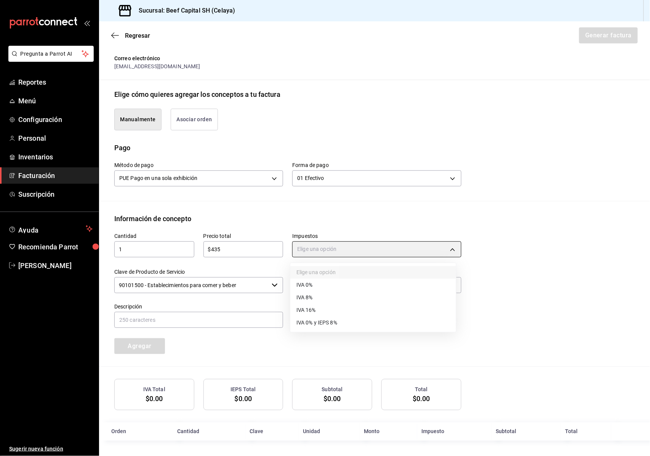
type input "IVA_16"
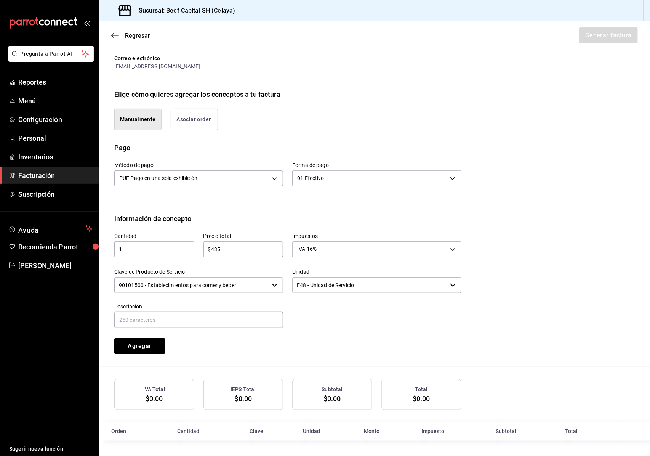
click at [257, 291] on input "90101500 - Establecimientos para comer y beber" at bounding box center [191, 285] width 154 height 16
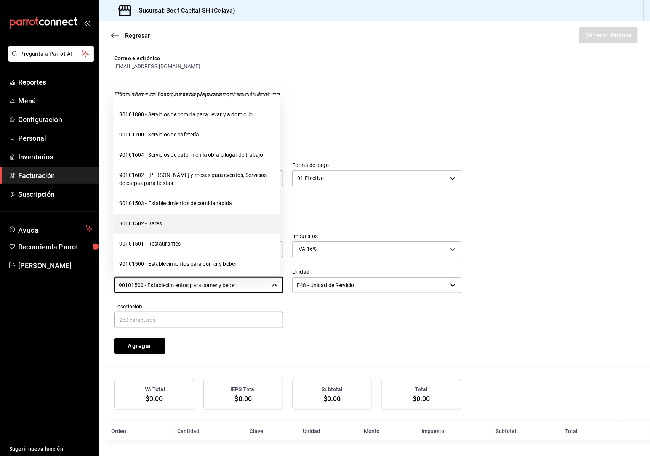
scroll to position [101, 0]
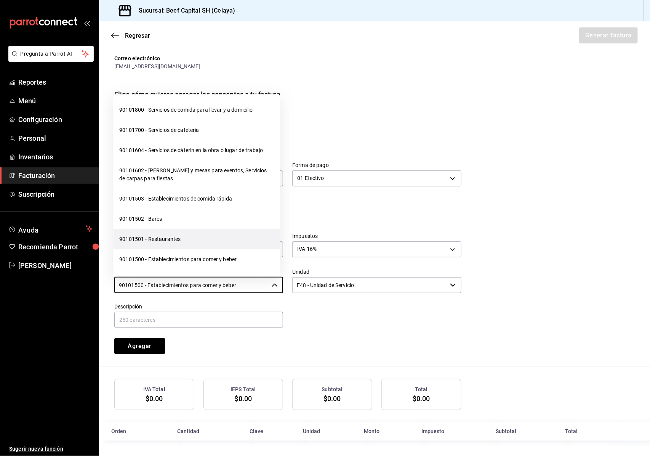
click at [195, 247] on li "90101501 - Restaurantes" at bounding box center [196, 239] width 166 height 20
type input "90101501 - Restaurantes"
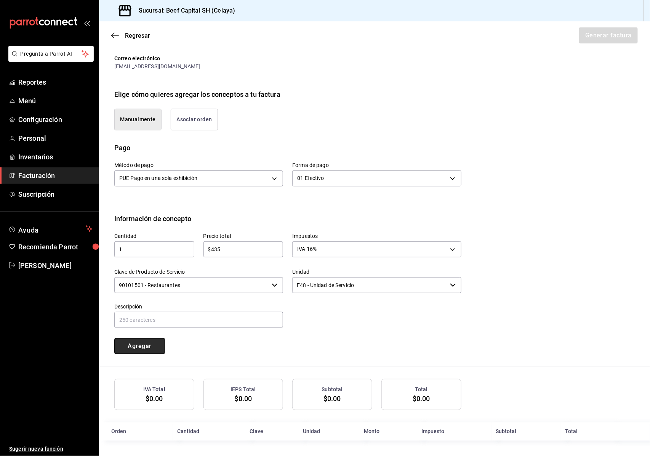
click at [153, 341] on button "Agregar" at bounding box center [139, 346] width 51 height 16
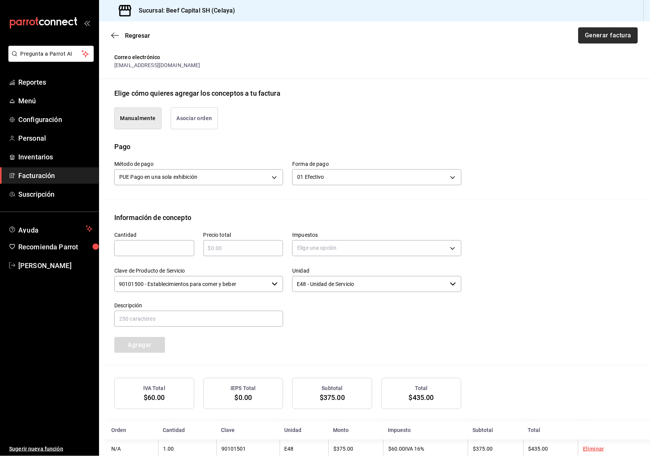
click at [593, 32] on button "Generar factura" at bounding box center [607, 35] width 59 height 16
